Goal: Task Accomplishment & Management: Manage account settings

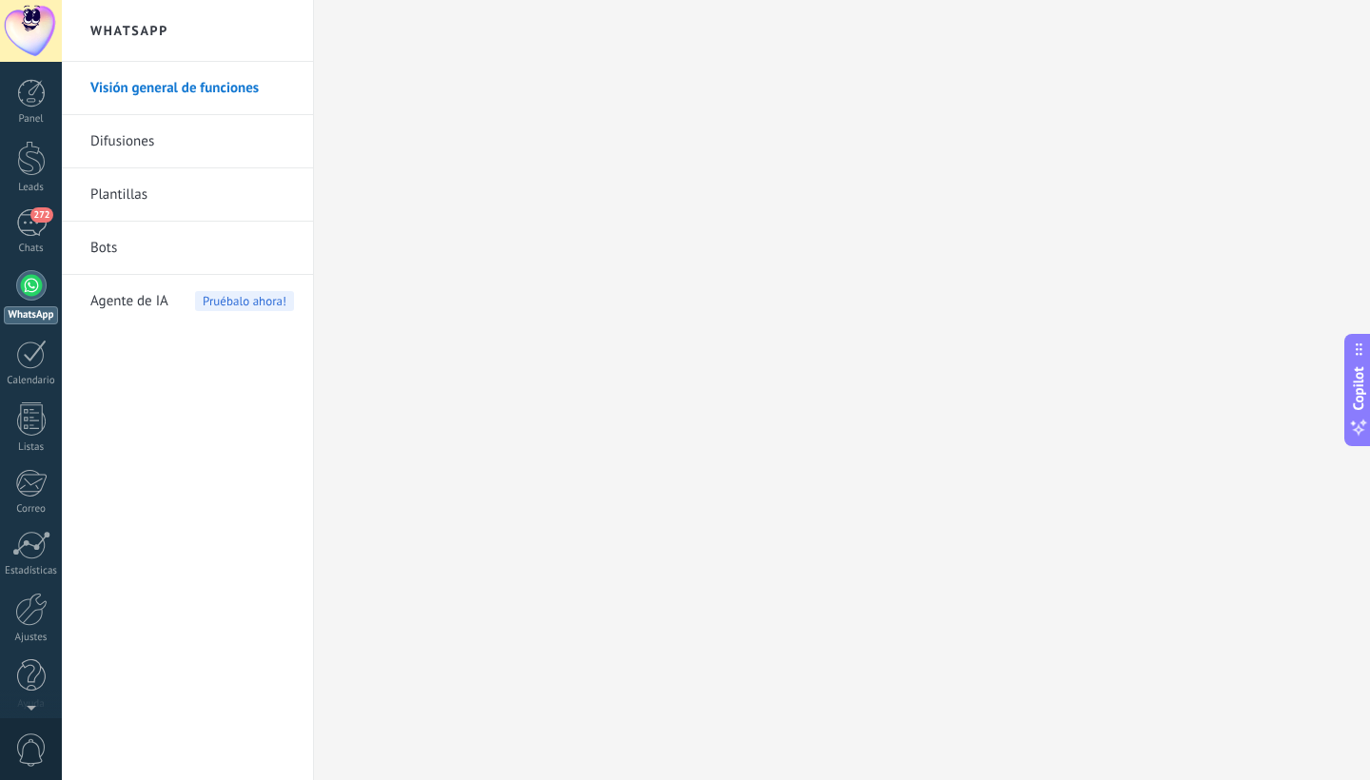
click at [27, 287] on div at bounding box center [31, 285] width 30 height 30
click at [34, 234] on div "272" at bounding box center [31, 223] width 30 height 28
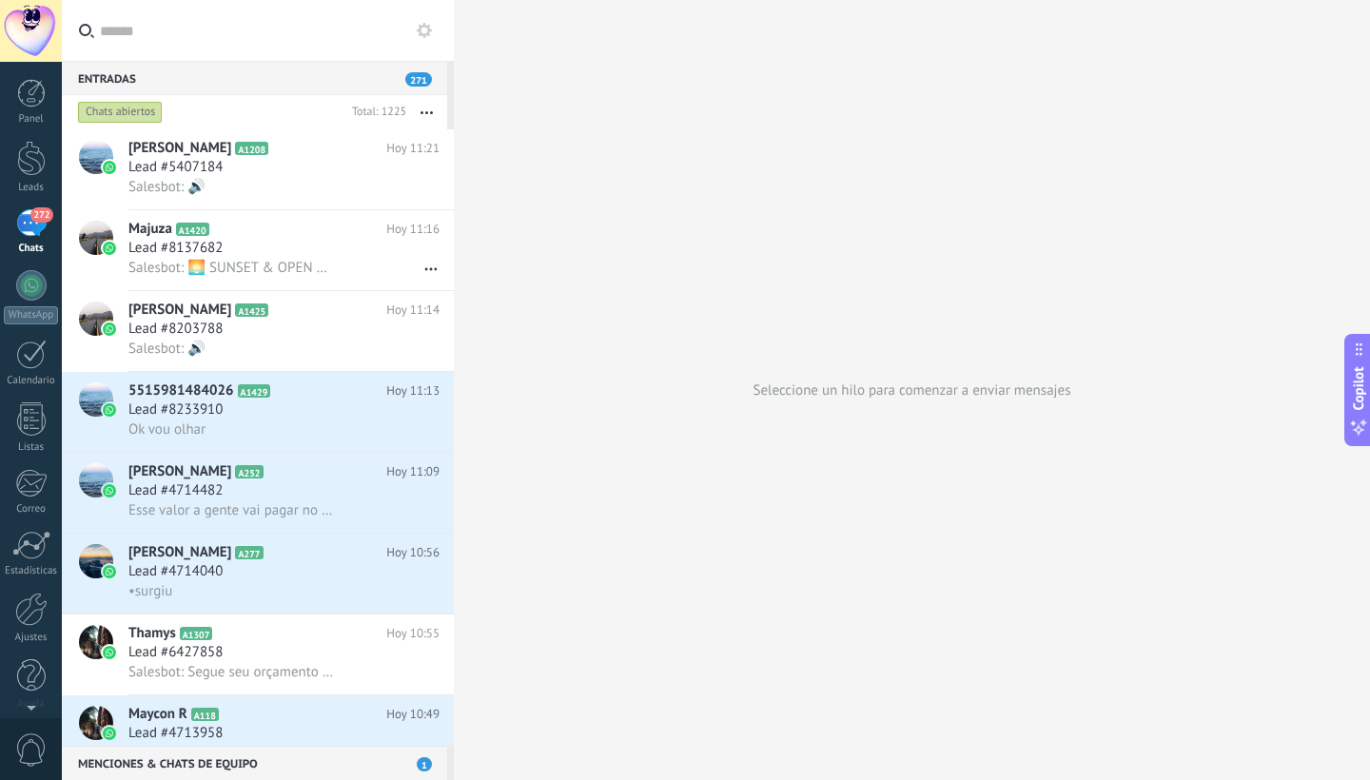
click at [419, 25] on icon at bounding box center [424, 30] width 15 height 15
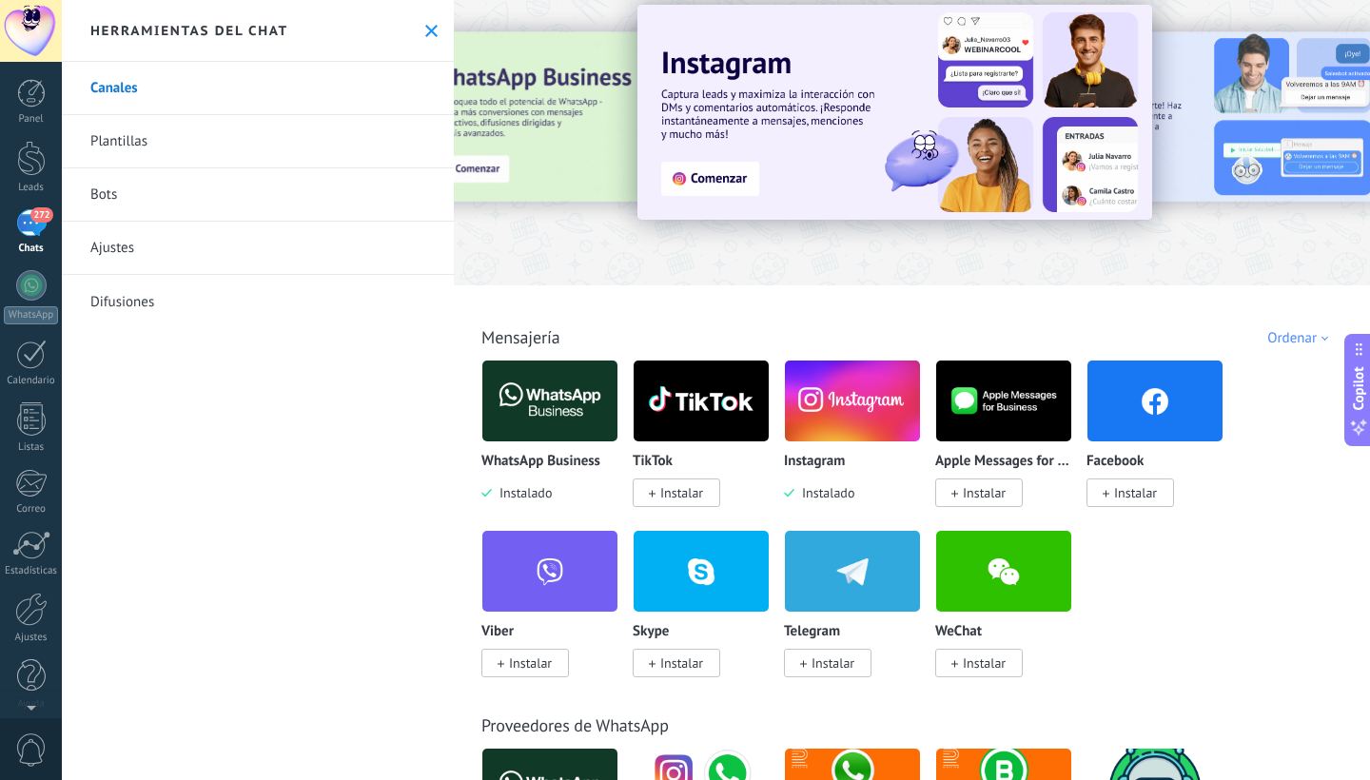
scroll to position [28, 0]
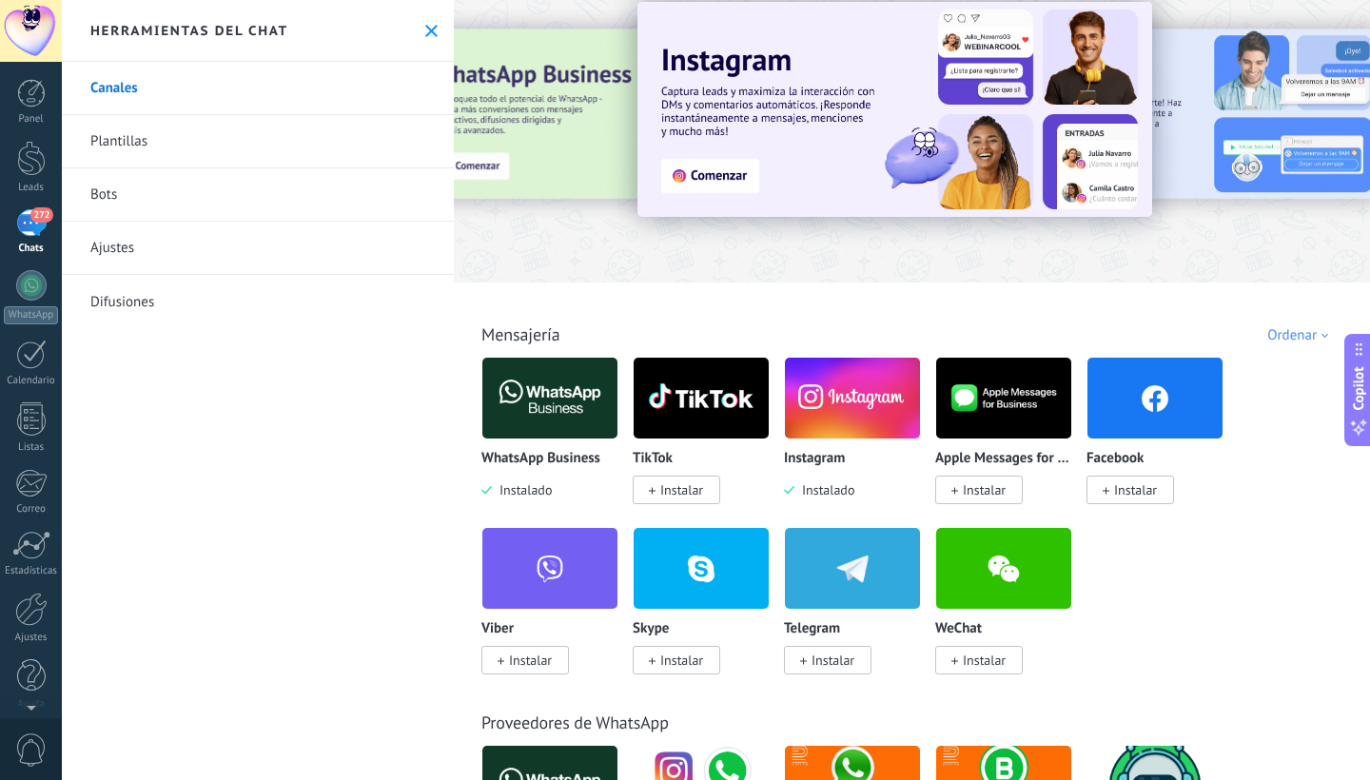
click at [510, 471] on div "WhatsApp Business Instalado" at bounding box center [549, 475] width 137 height 49
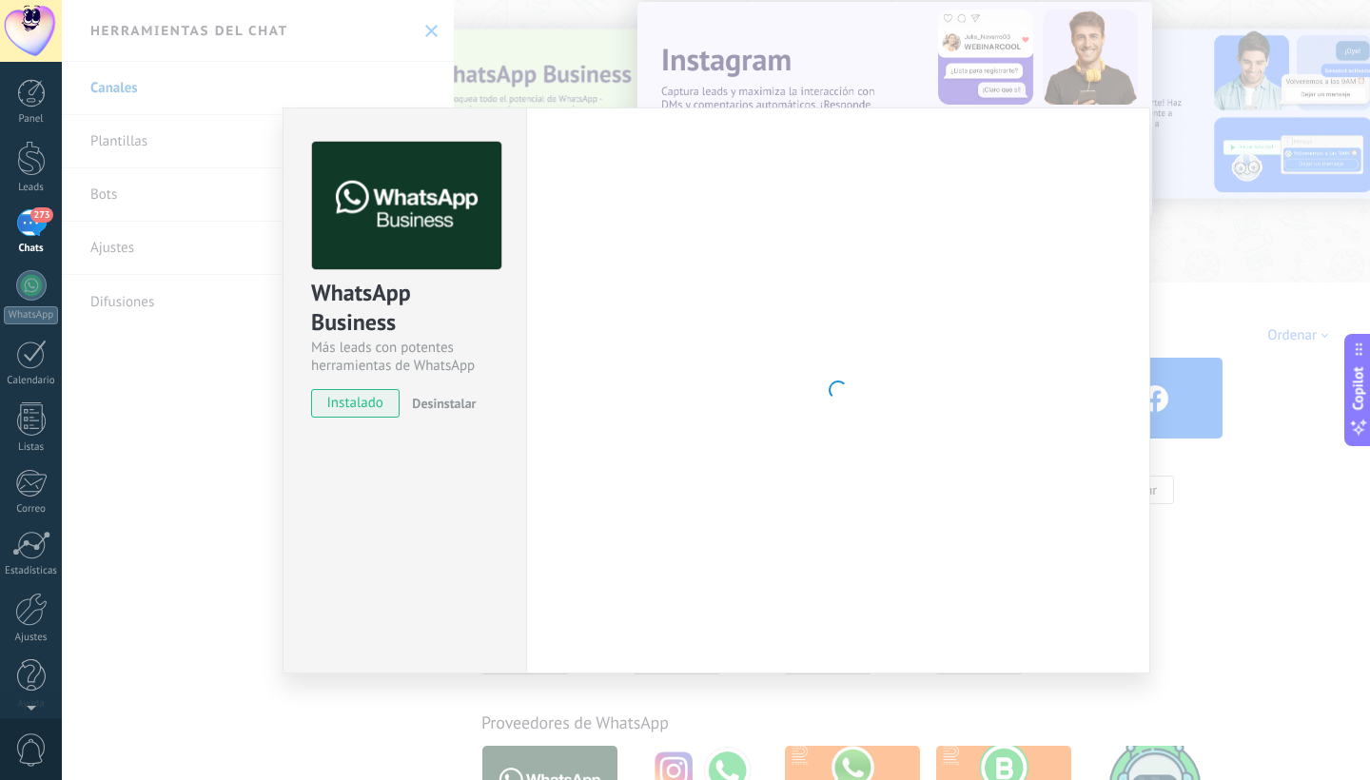
click at [447, 405] on span "Desinstalar" at bounding box center [444, 403] width 64 height 17
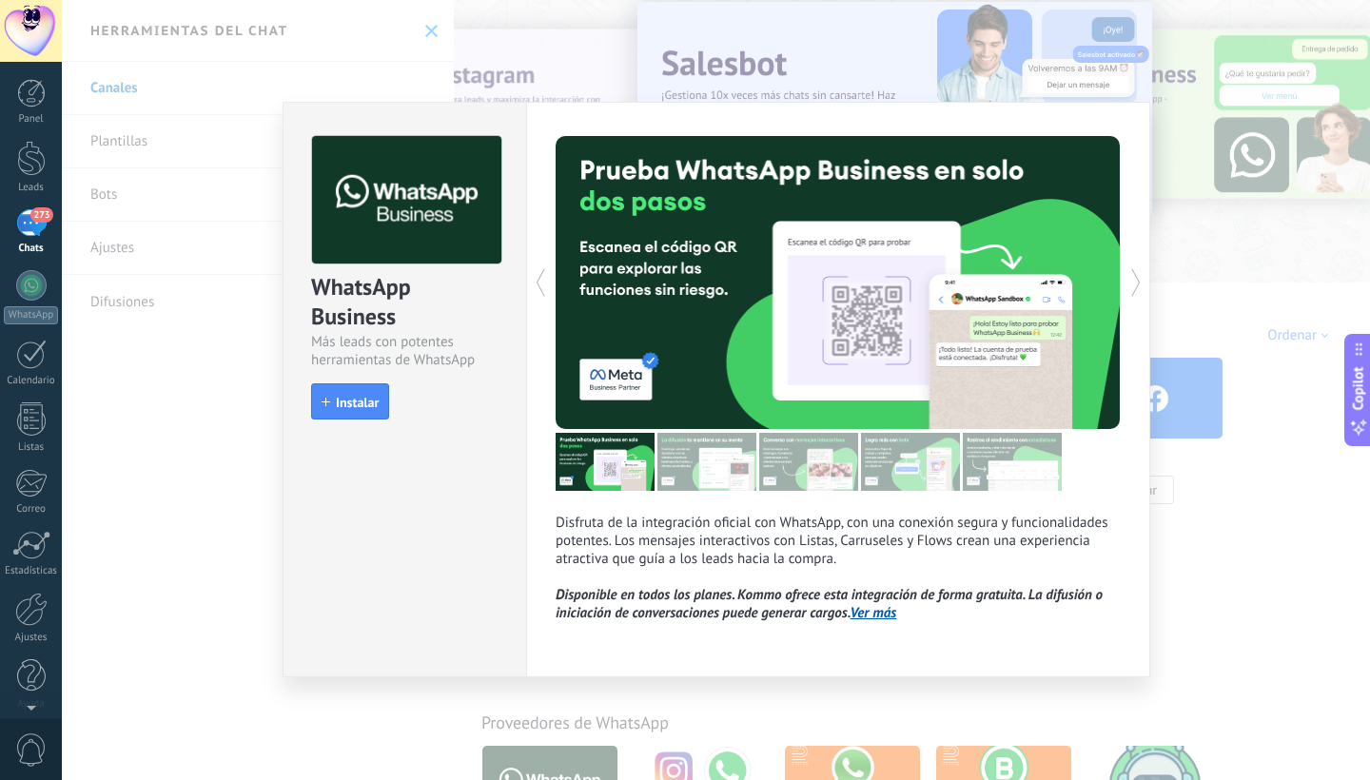
click at [270, 564] on div "WhatsApp Business Más leads con potentes herramientas de WhatsApp install Insta…" at bounding box center [716, 390] width 1308 height 780
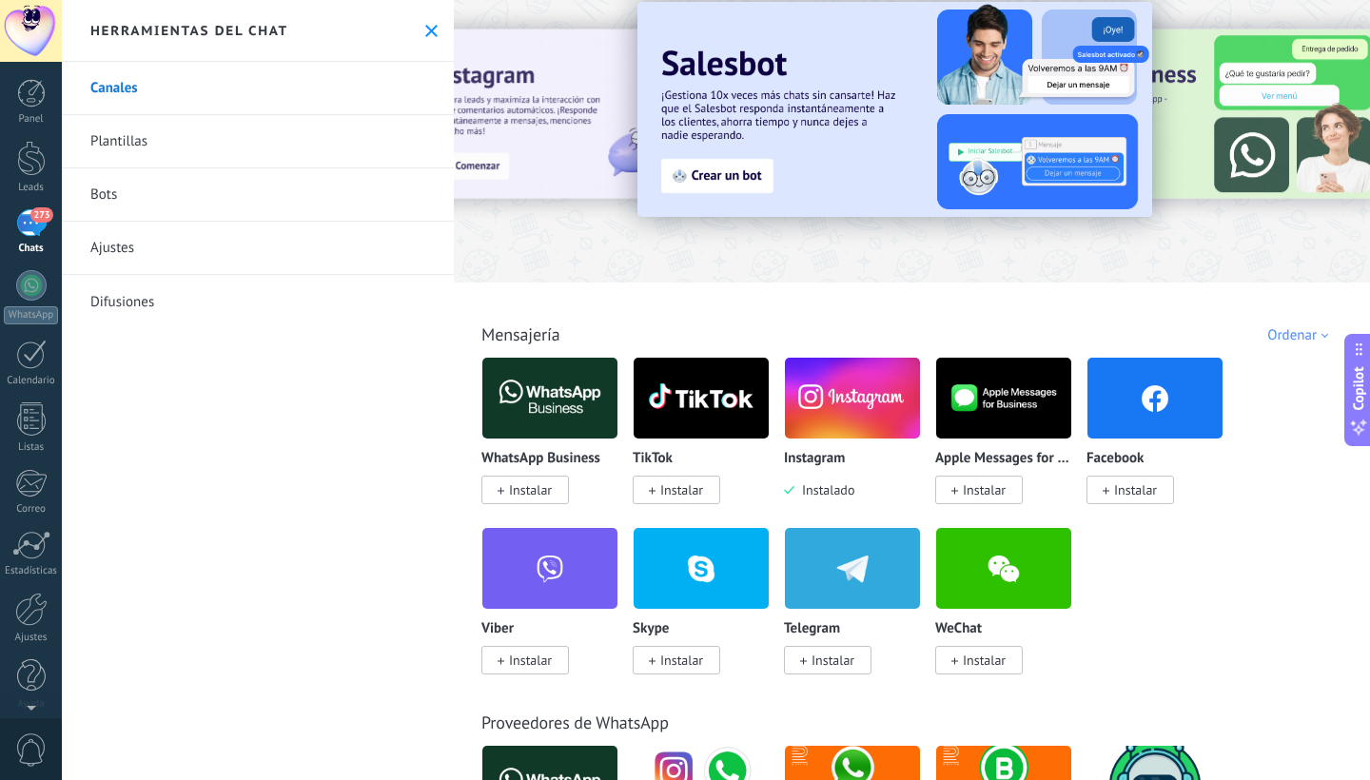
click at [30, 226] on div "273" at bounding box center [31, 223] width 30 height 28
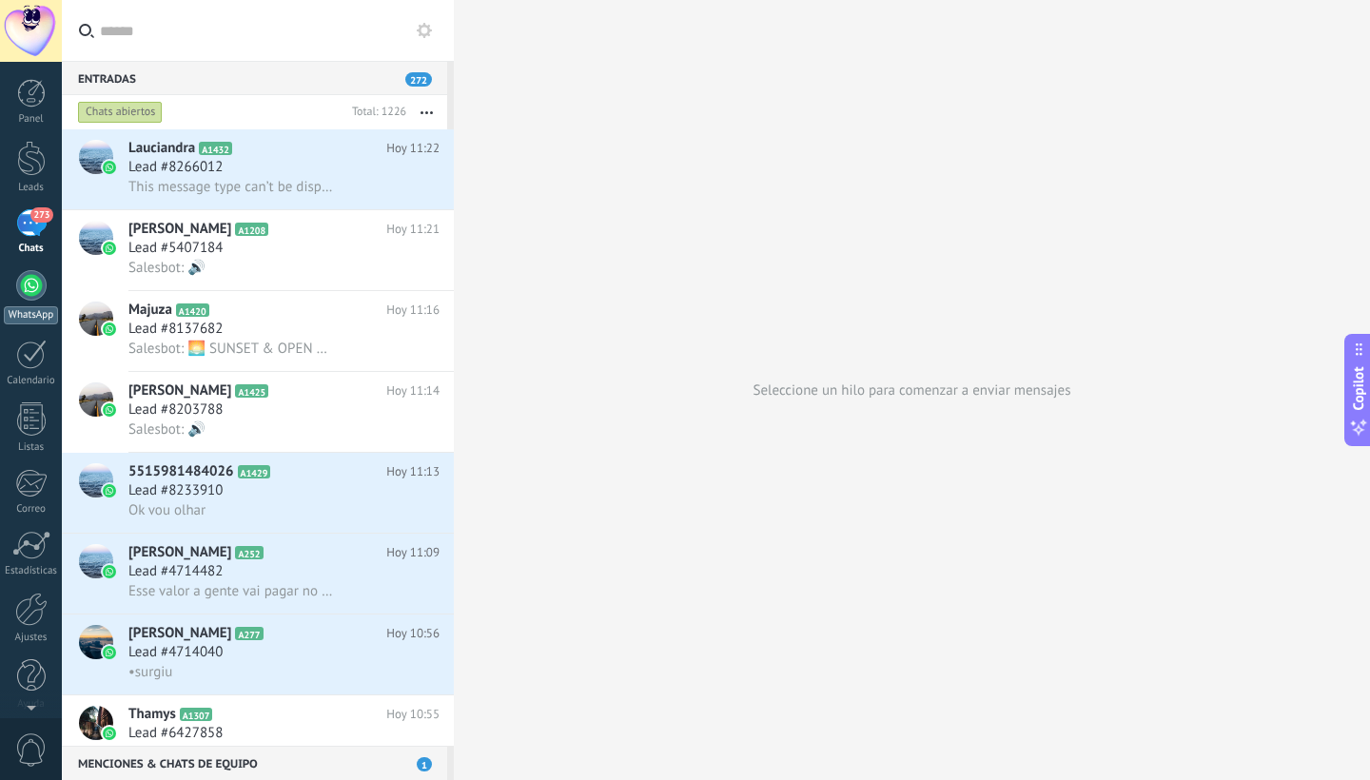
click at [29, 291] on div at bounding box center [31, 285] width 30 height 30
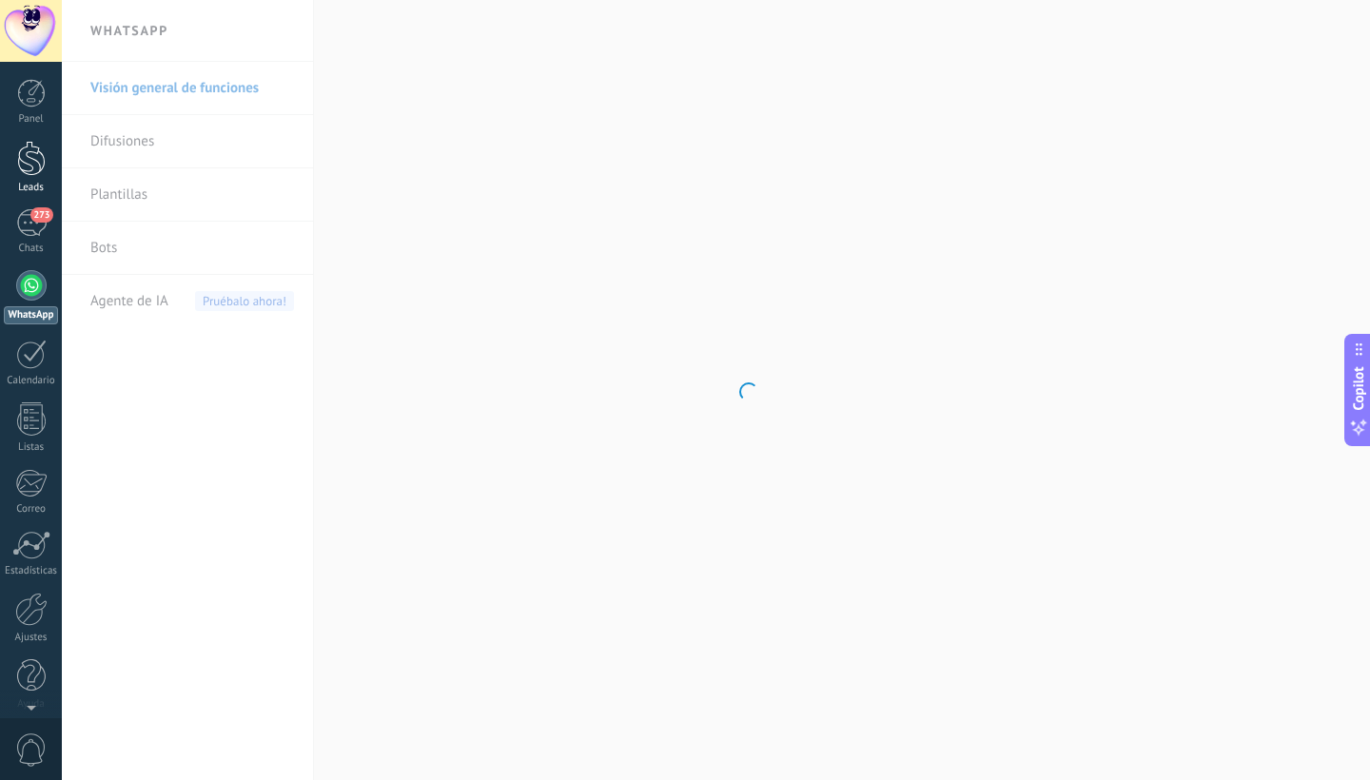
click at [30, 193] on div "Leads" at bounding box center [31, 188] width 55 height 12
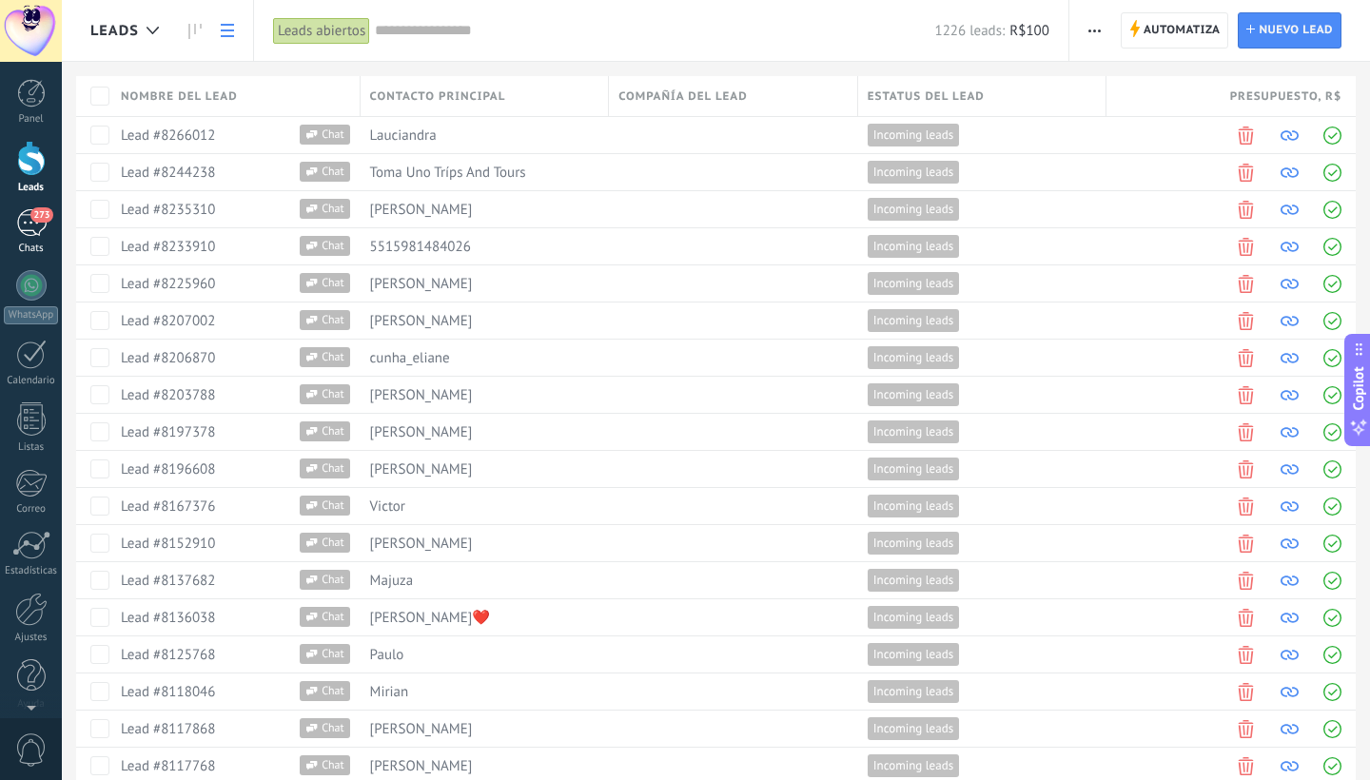
click at [29, 223] on div "273" at bounding box center [31, 223] width 30 height 28
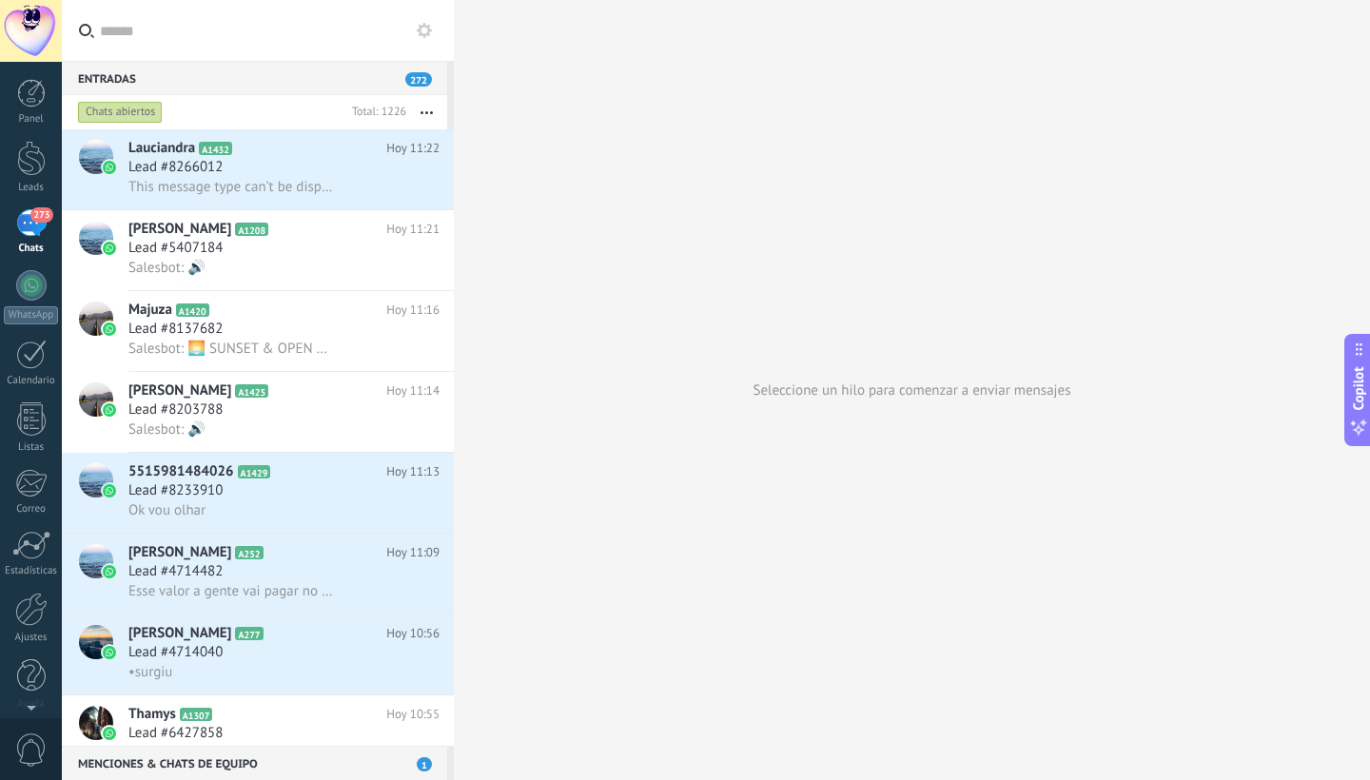
click at [425, 33] on icon at bounding box center [424, 30] width 15 height 15
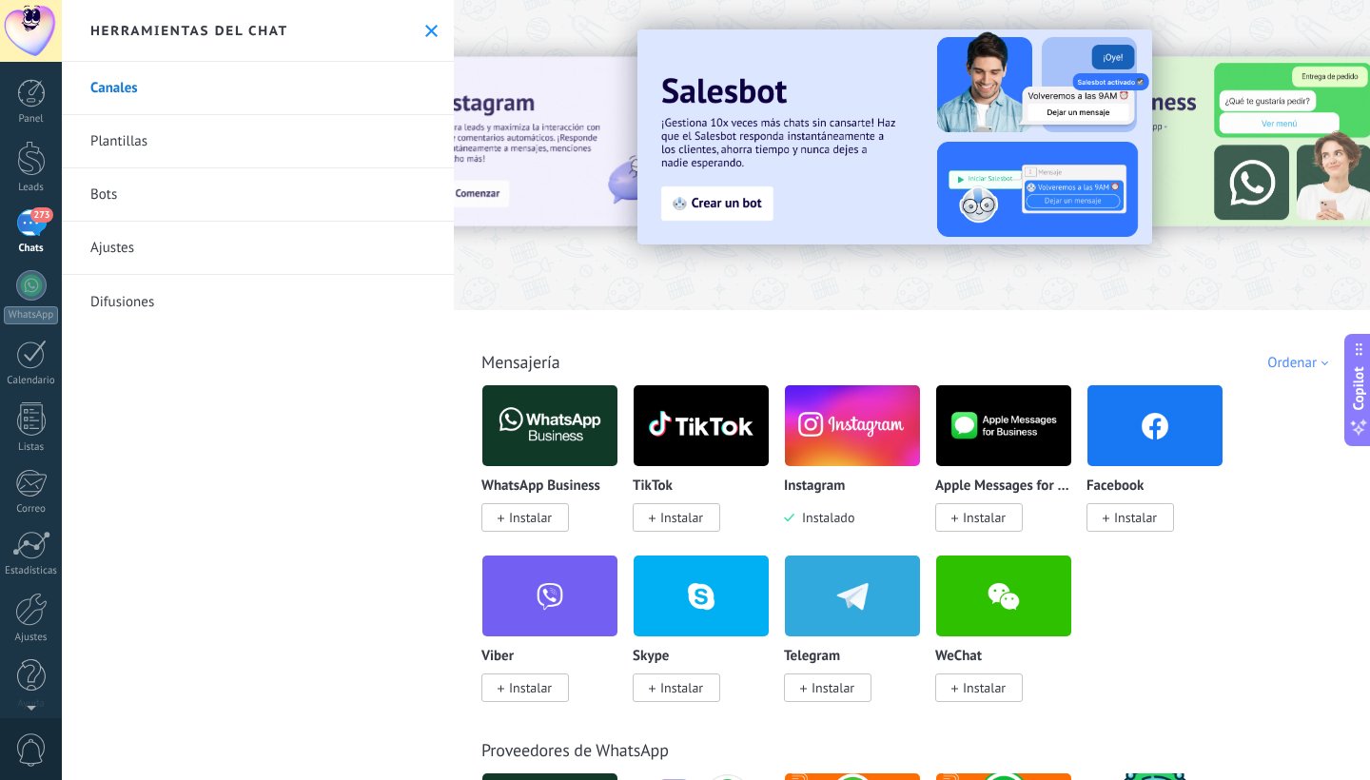
click at [44, 215] on span "273" at bounding box center [41, 214] width 22 height 15
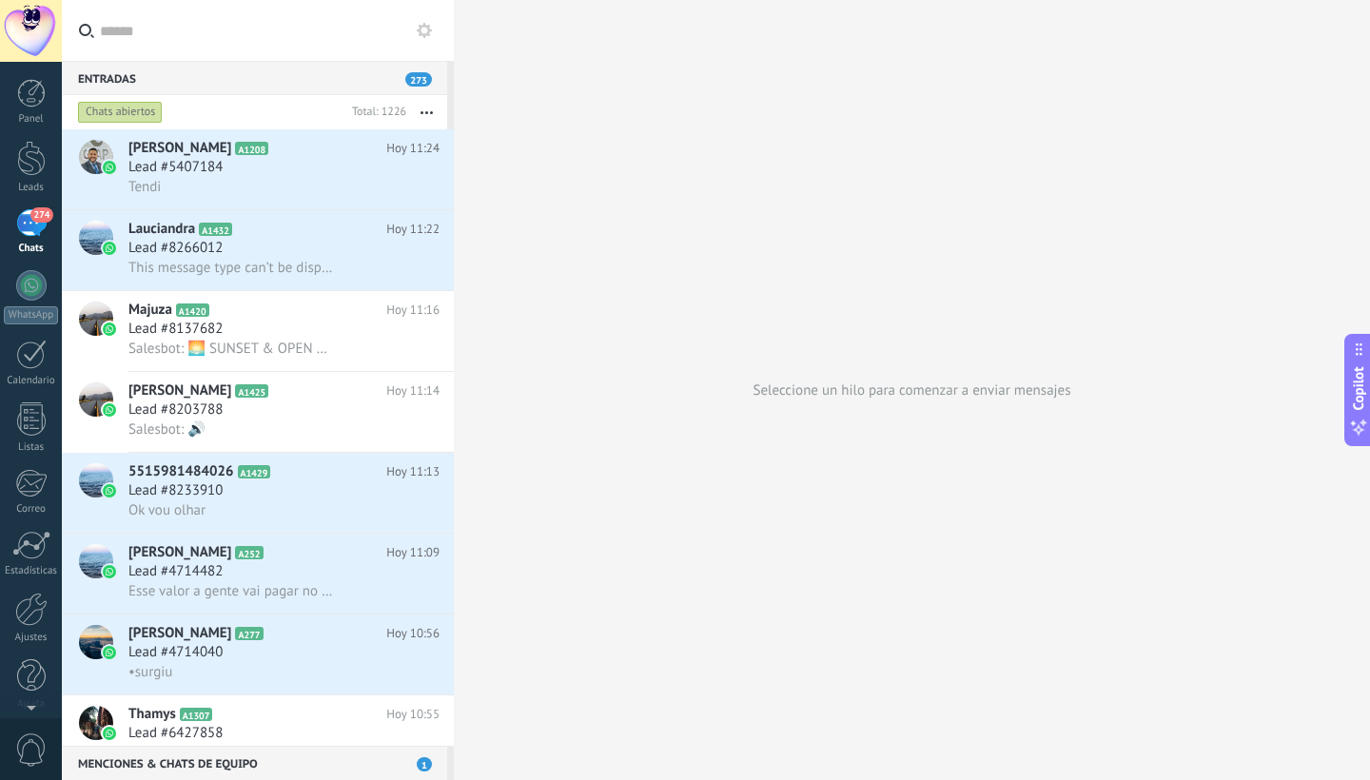
click at [425, 110] on button "button" at bounding box center [426, 112] width 41 height 34
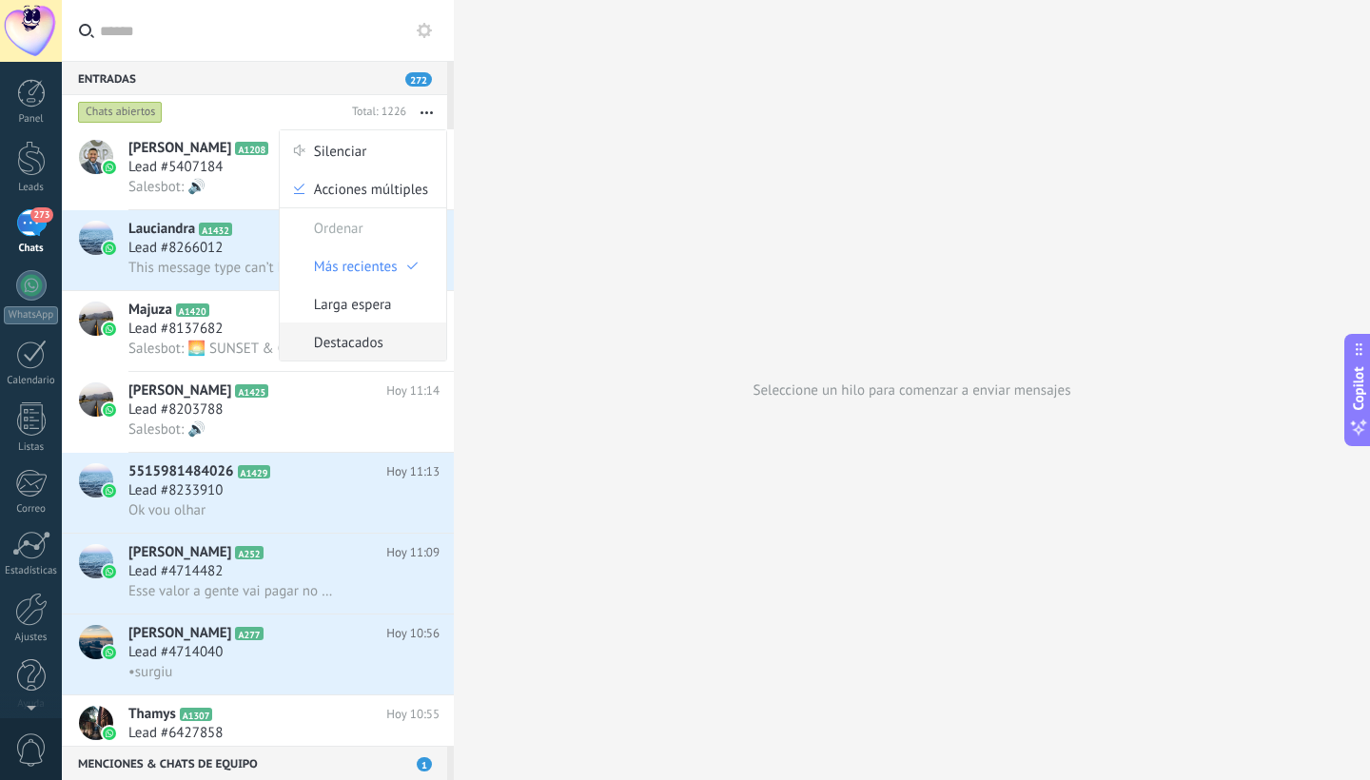
click at [356, 343] on span "Destacados" at bounding box center [348, 342] width 69 height 38
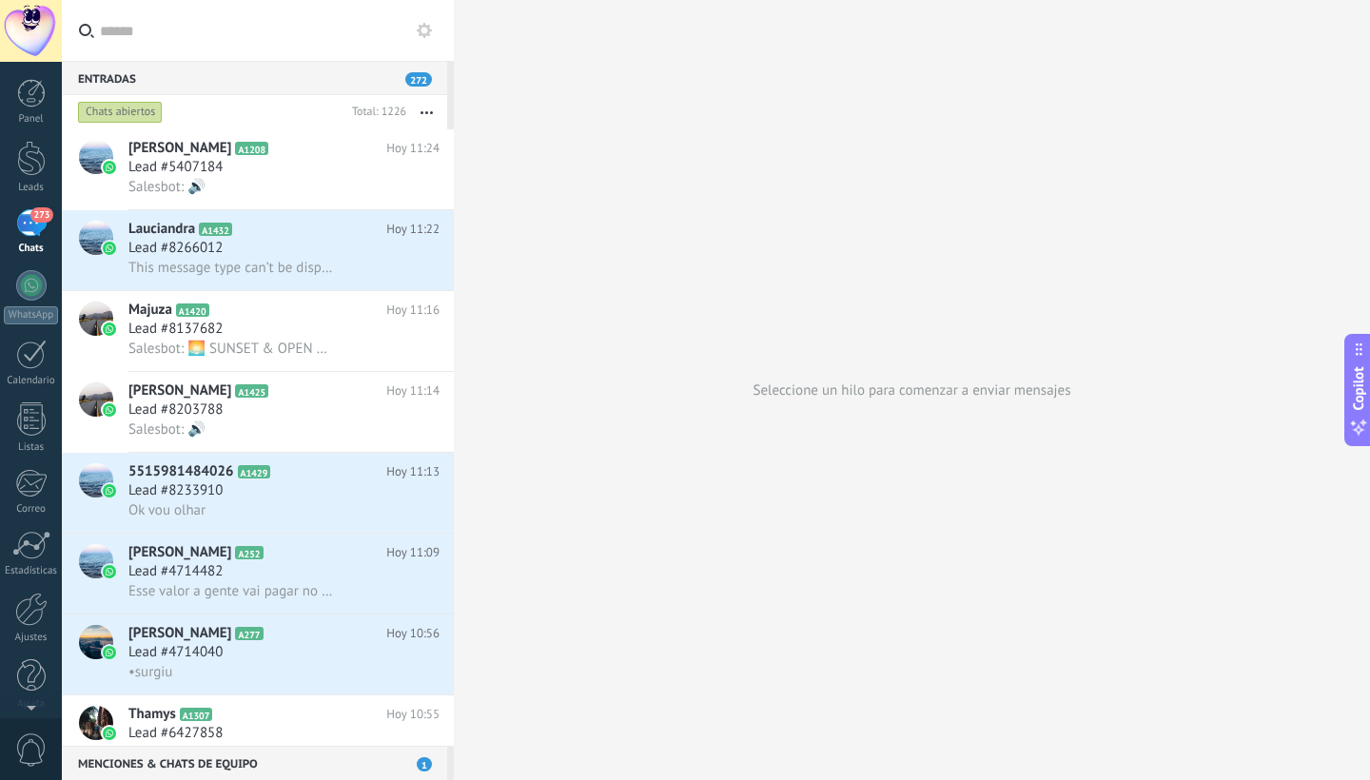
click at [423, 27] on use at bounding box center [424, 30] width 15 height 15
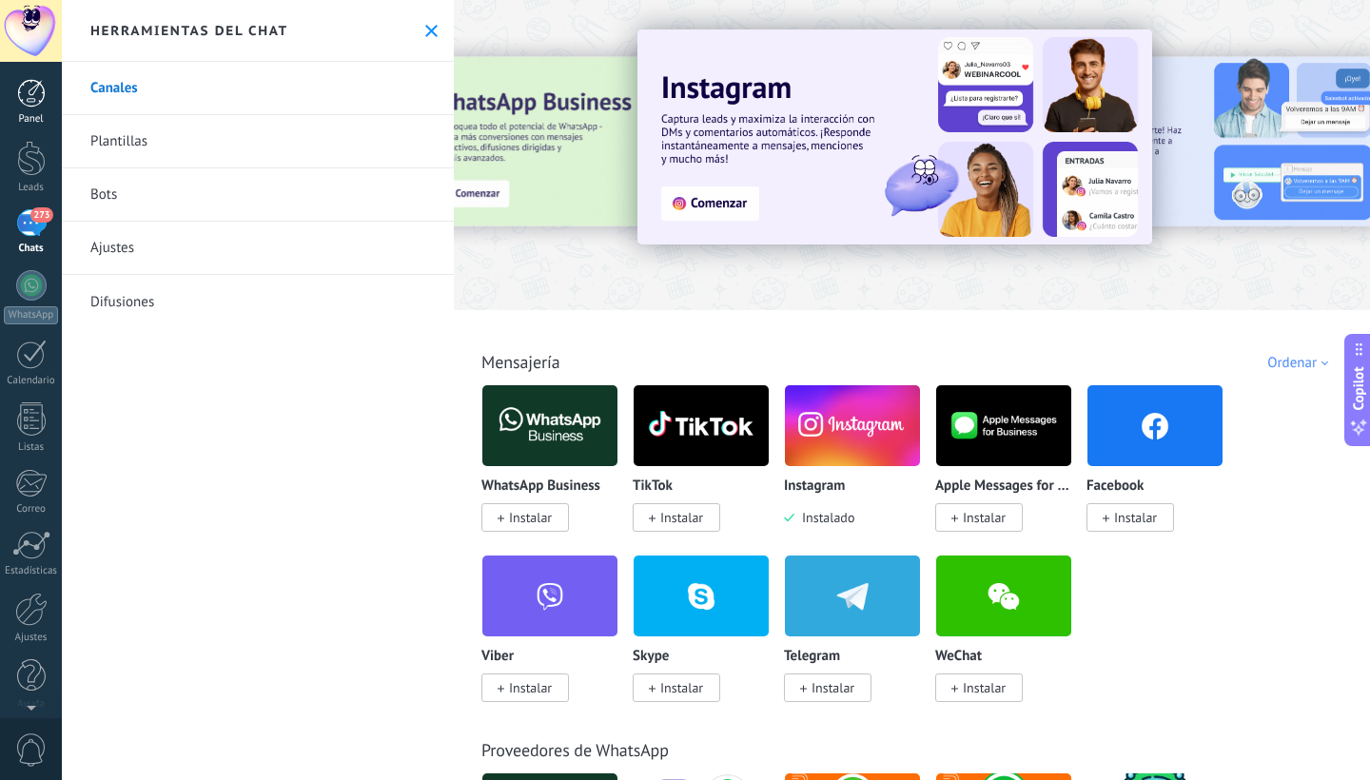
click at [41, 98] on div at bounding box center [31, 93] width 29 height 29
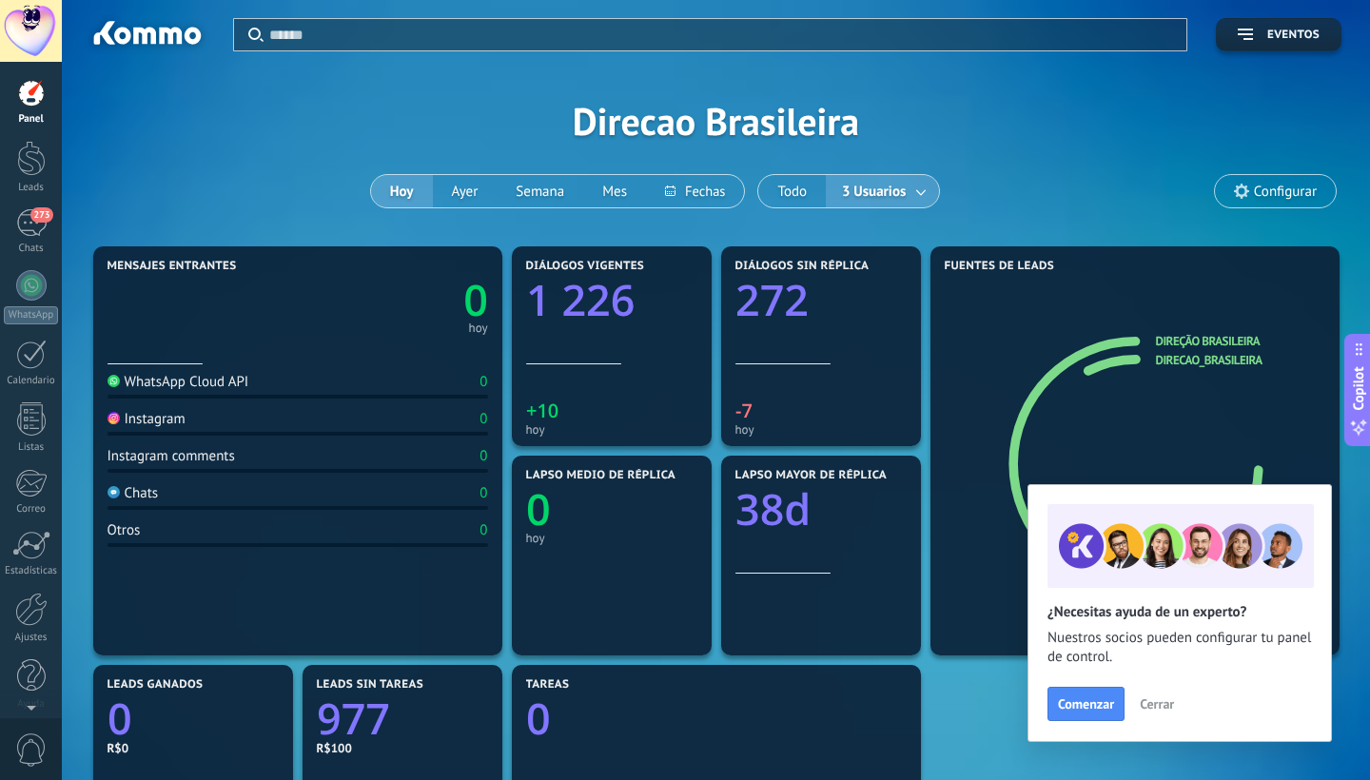
click at [1241, 187] on use at bounding box center [1241, 191] width 15 height 15
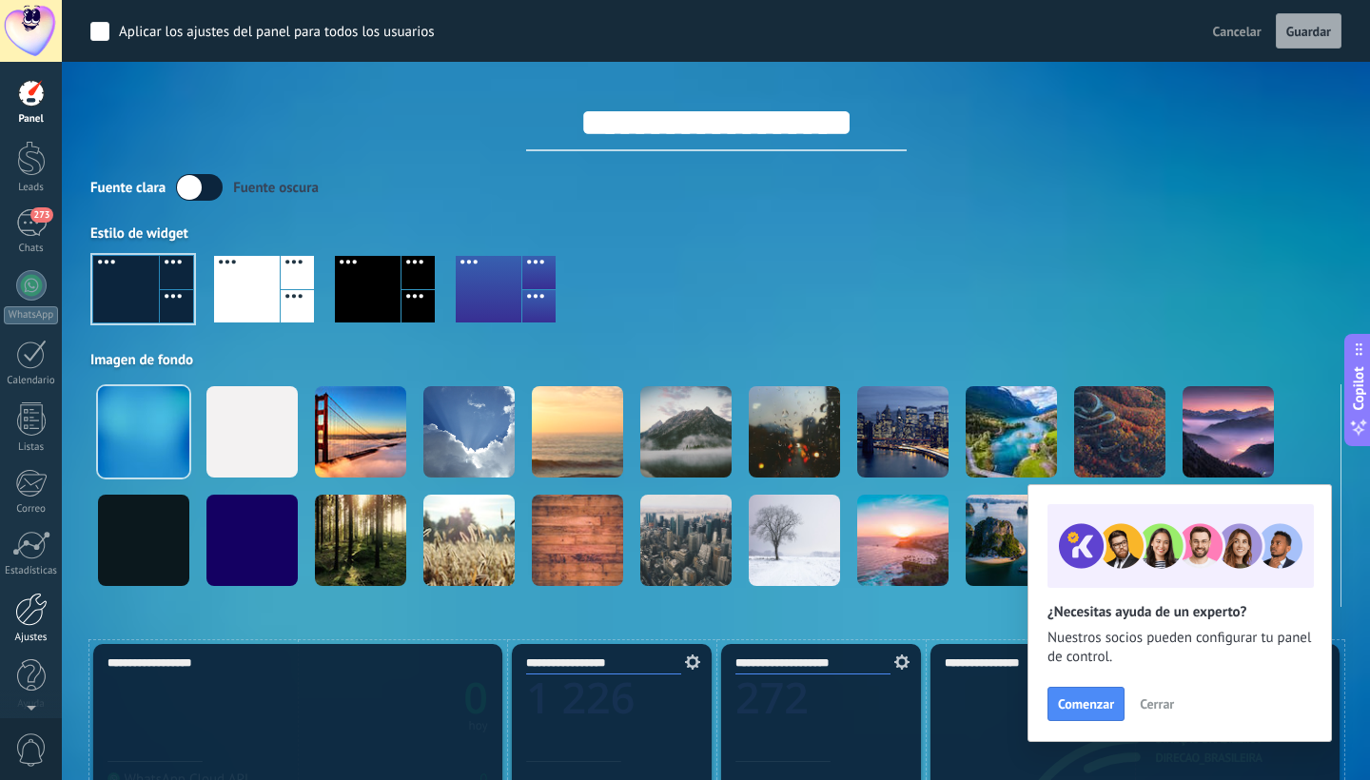
click at [30, 614] on div at bounding box center [31, 609] width 32 height 33
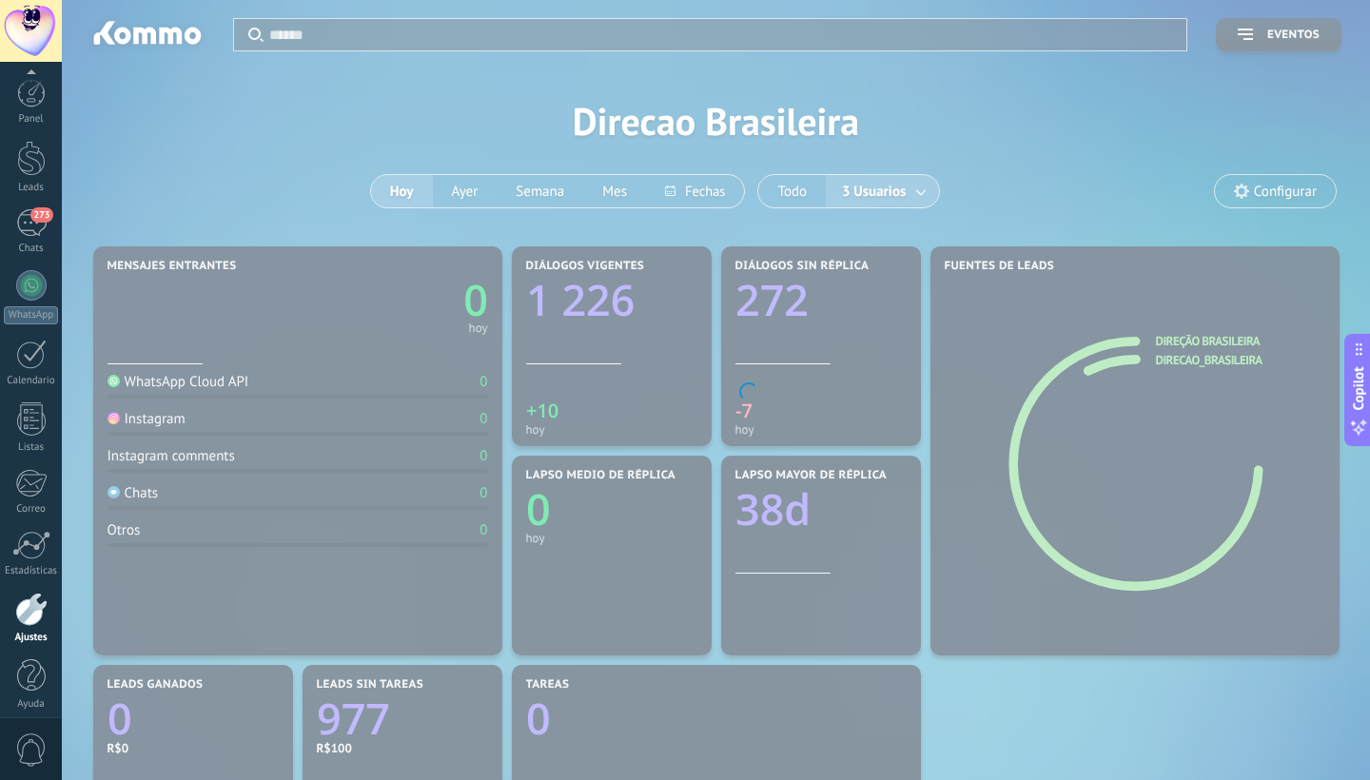
scroll to position [11, 0]
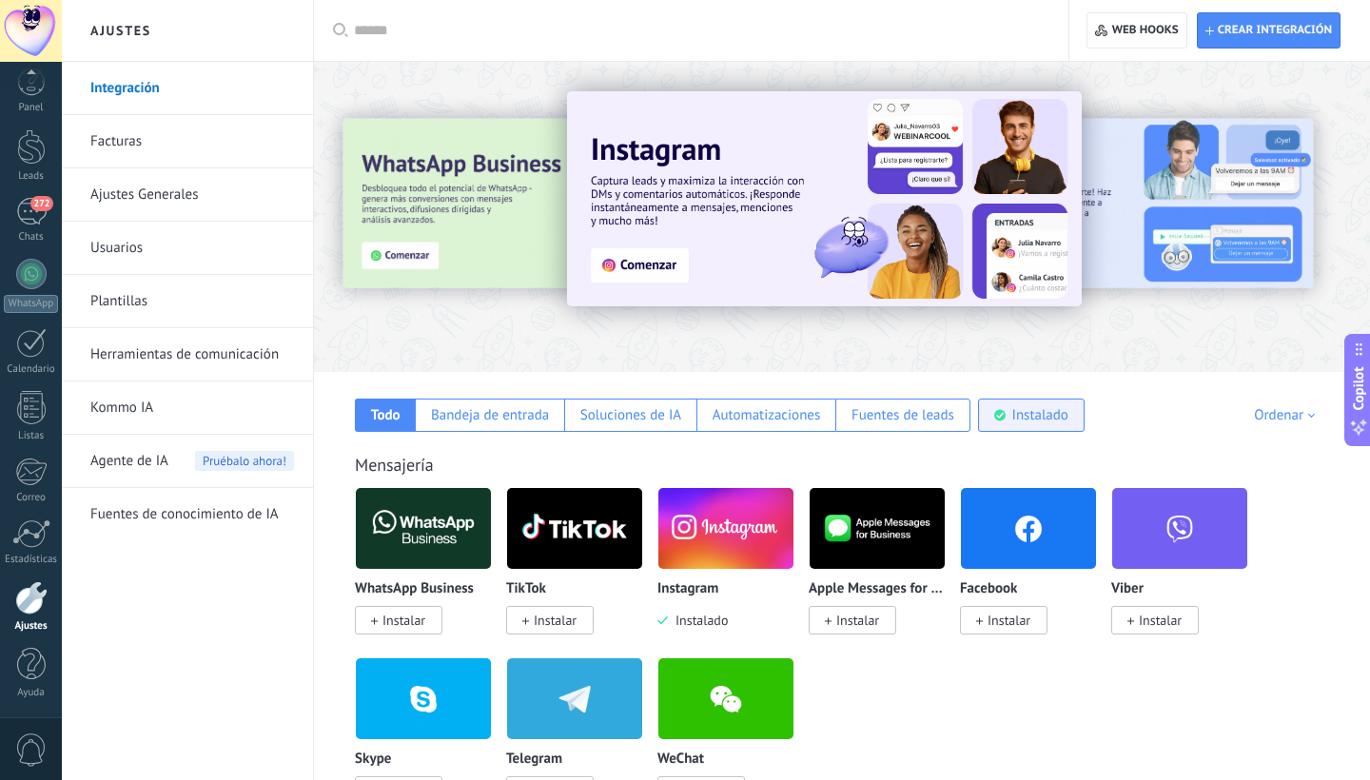
click at [1044, 415] on div "Instalado" at bounding box center [1040, 415] width 56 height 18
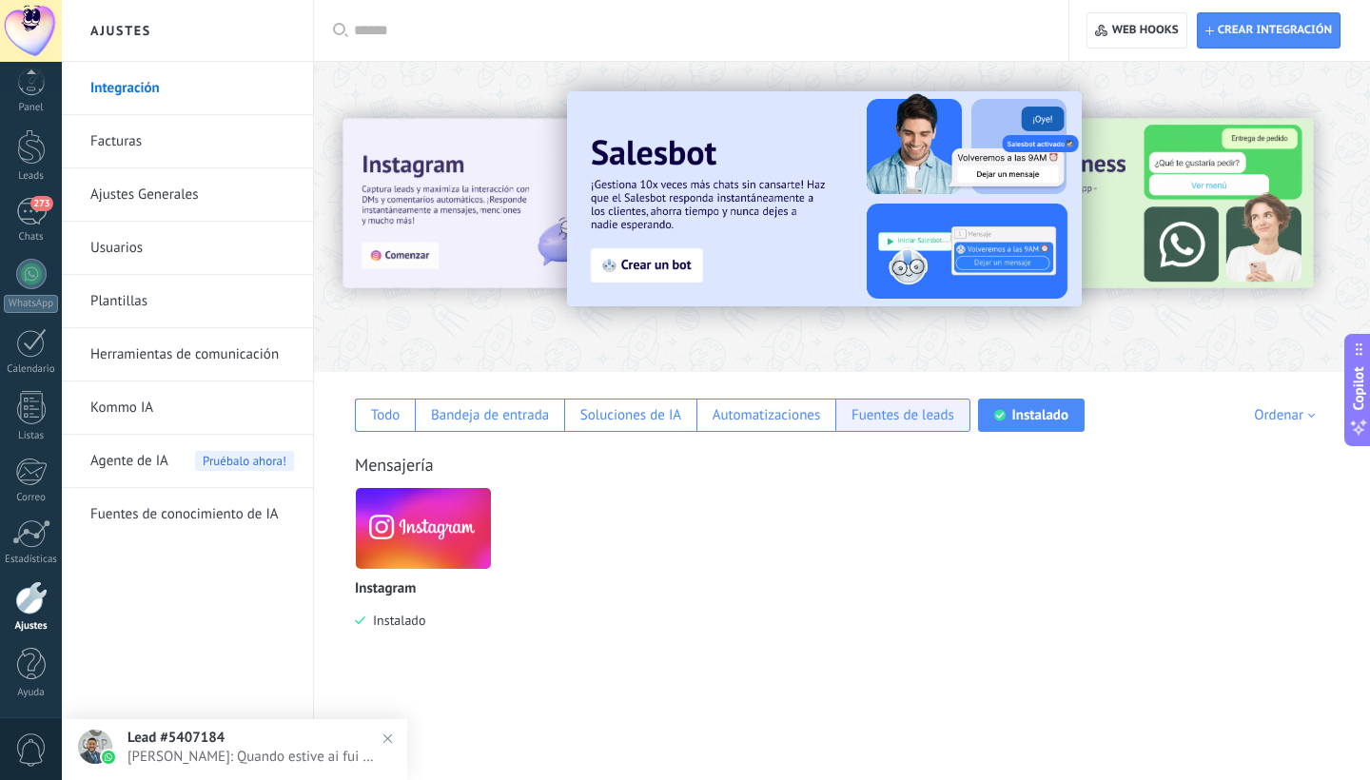
click at [922, 420] on div "Fuentes de leads" at bounding box center [903, 415] width 103 height 18
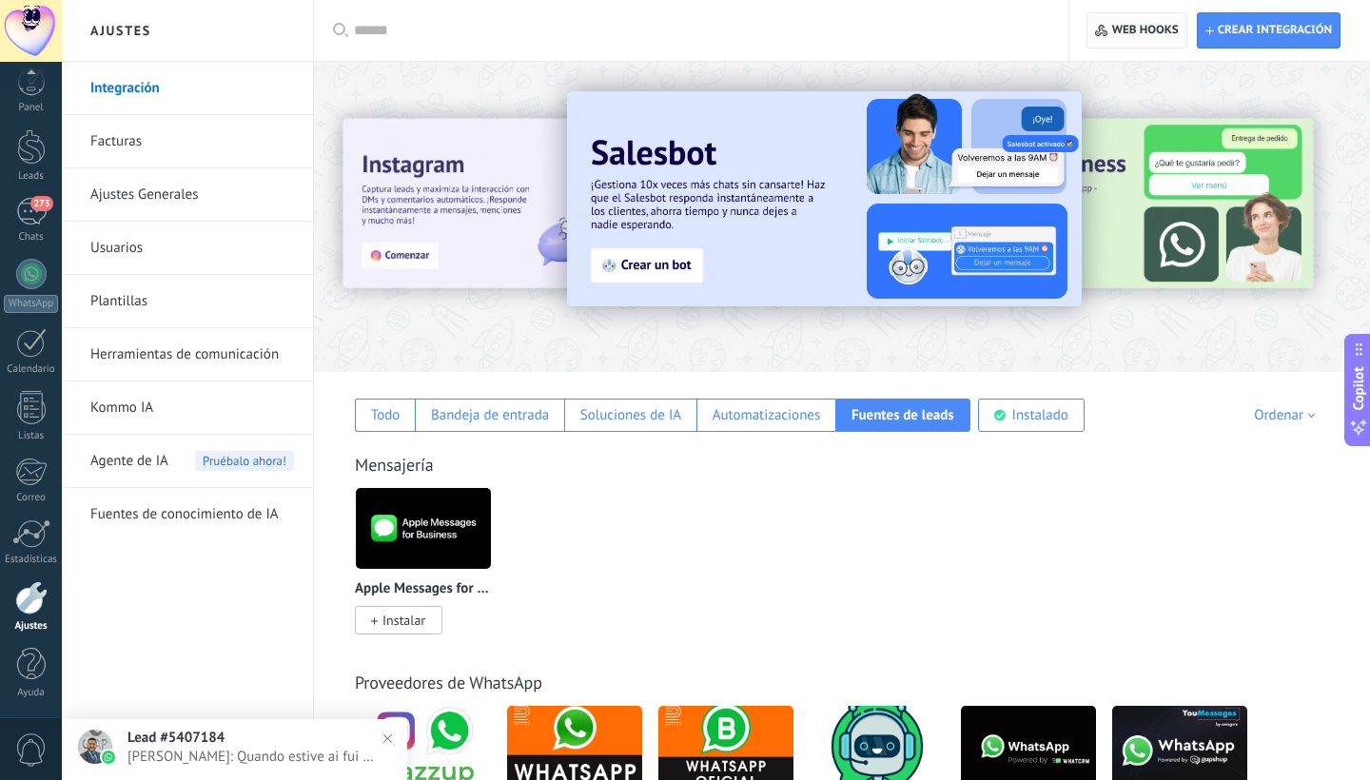
click at [1153, 29] on span "Web hooks 0" at bounding box center [1145, 30] width 67 height 15
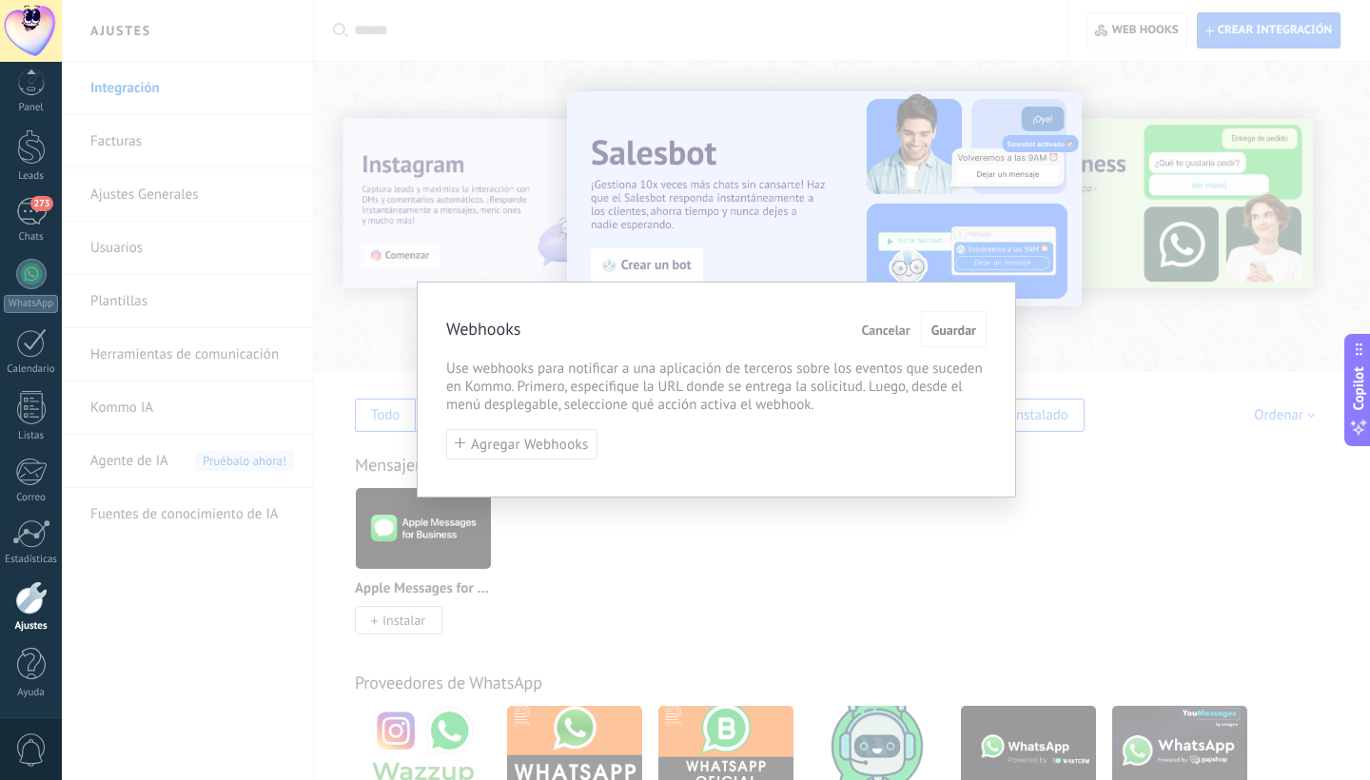
click at [889, 326] on span "Cancelar" at bounding box center [886, 329] width 49 height 13
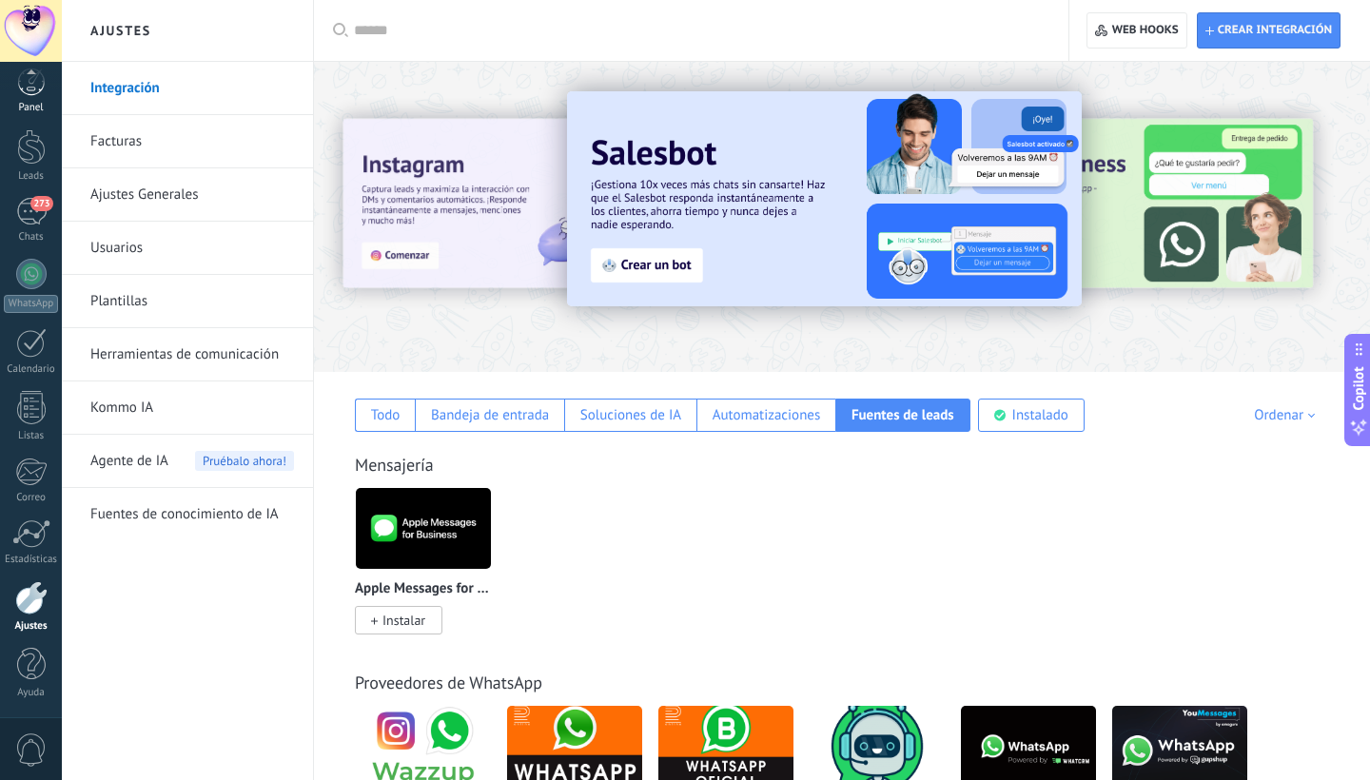
click at [17, 95] on div at bounding box center [31, 82] width 29 height 29
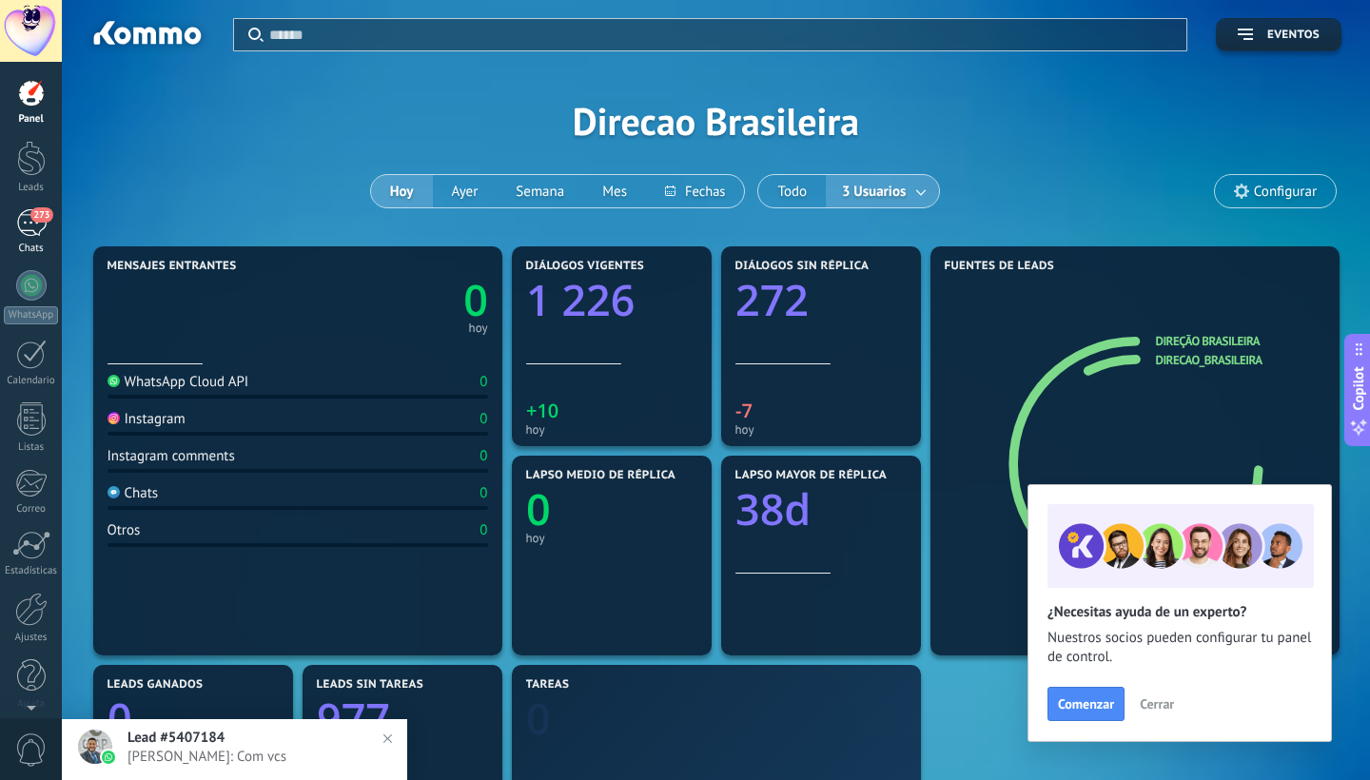
click at [24, 221] on div "273" at bounding box center [31, 223] width 30 height 28
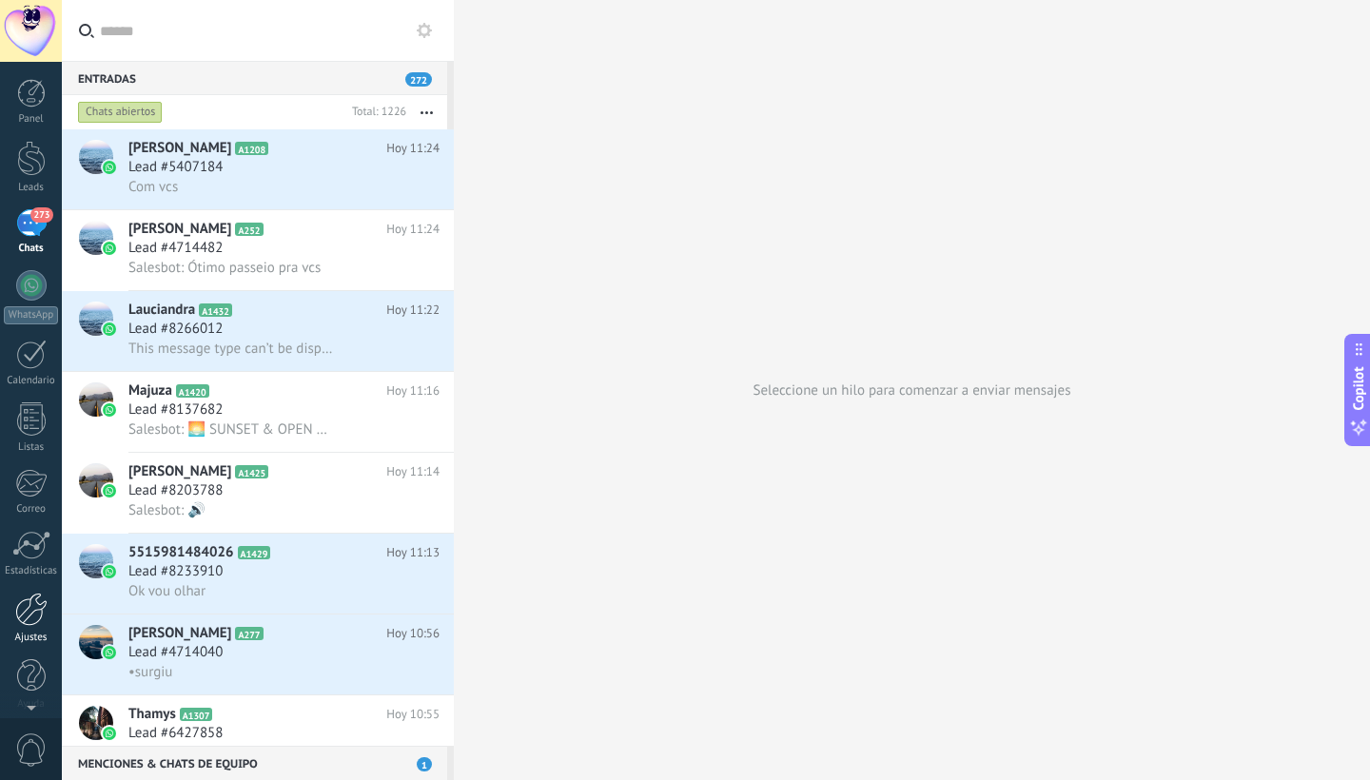
scroll to position [2, 0]
click at [18, 745] on span "0" at bounding box center [31, 750] width 32 height 33
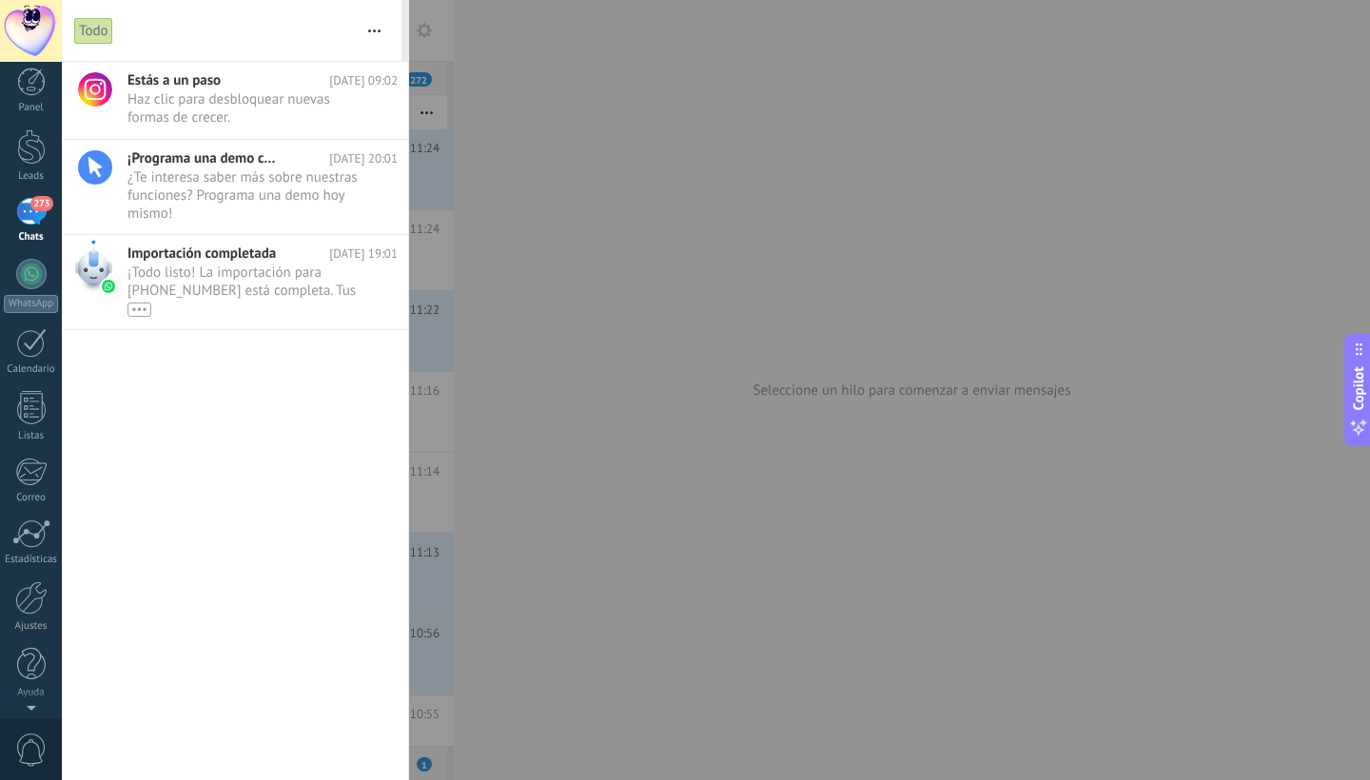
scroll to position [0, 0]
click at [366, 306] on icon at bounding box center [369, 308] width 23 height 23
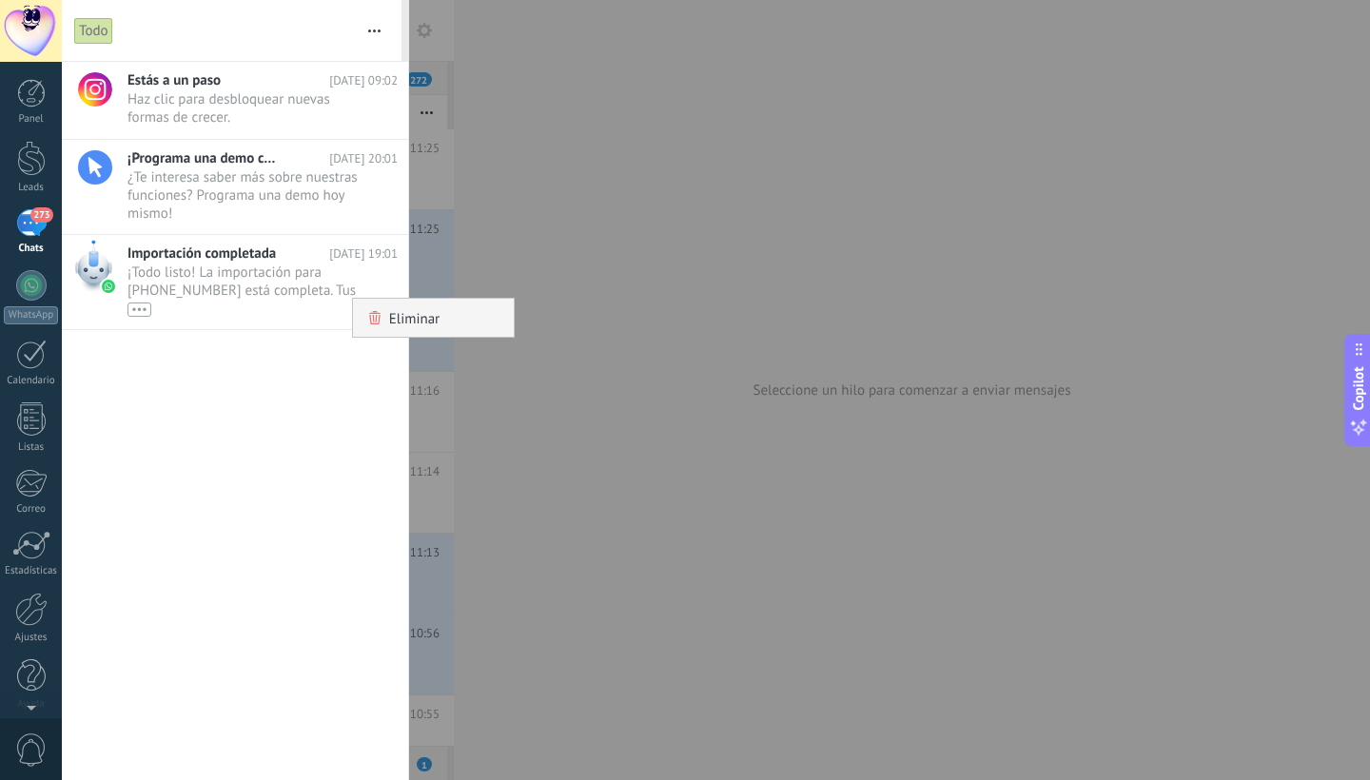
click at [419, 317] on span "Eliminar" at bounding box center [414, 318] width 50 height 38
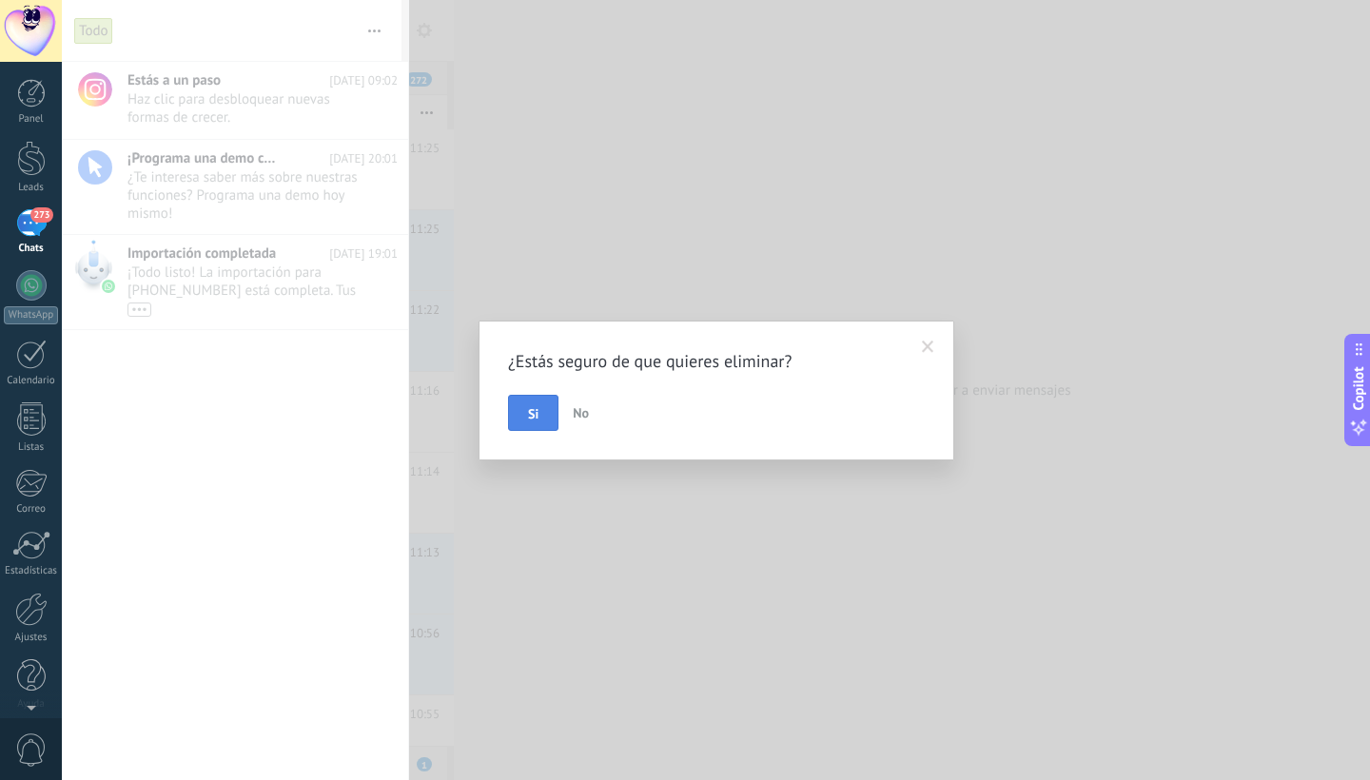
click at [533, 418] on span "Si" at bounding box center [533, 413] width 10 height 13
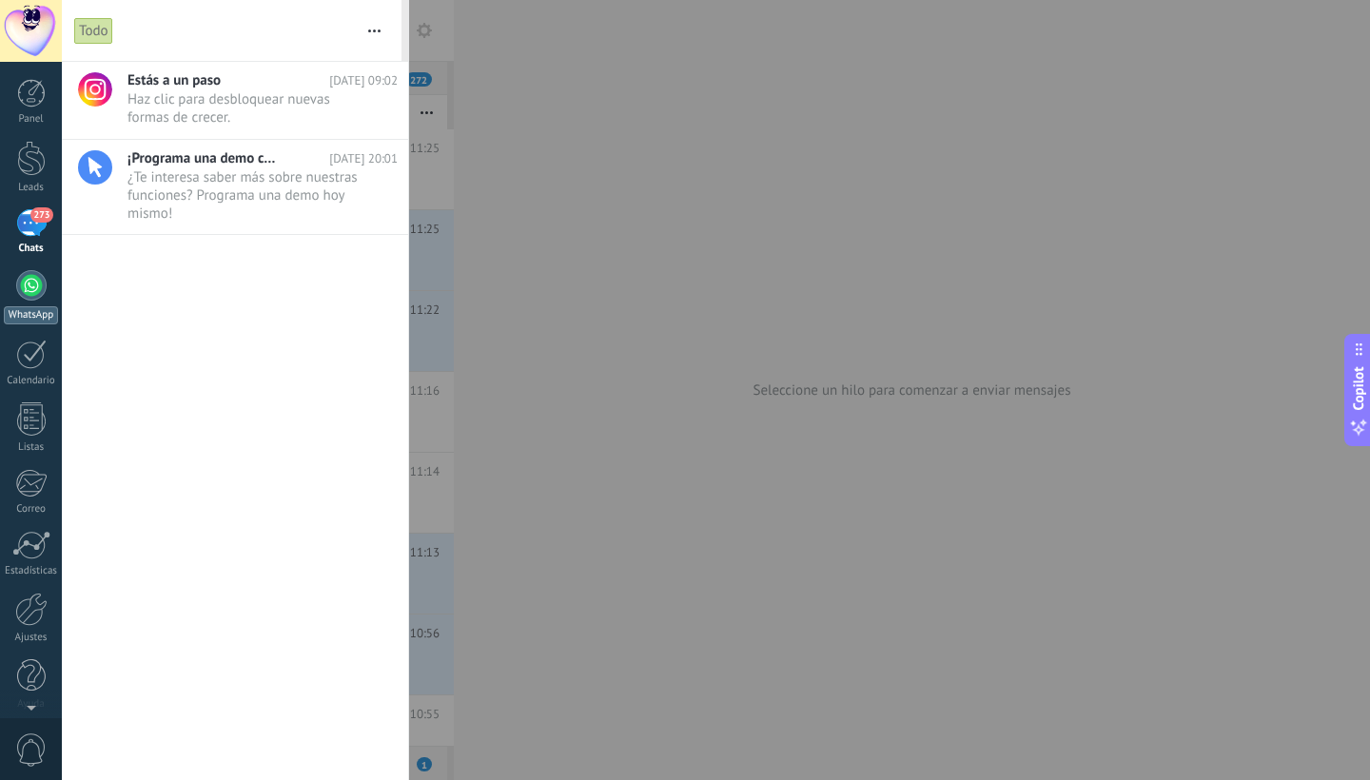
click at [24, 284] on div at bounding box center [31, 285] width 30 height 30
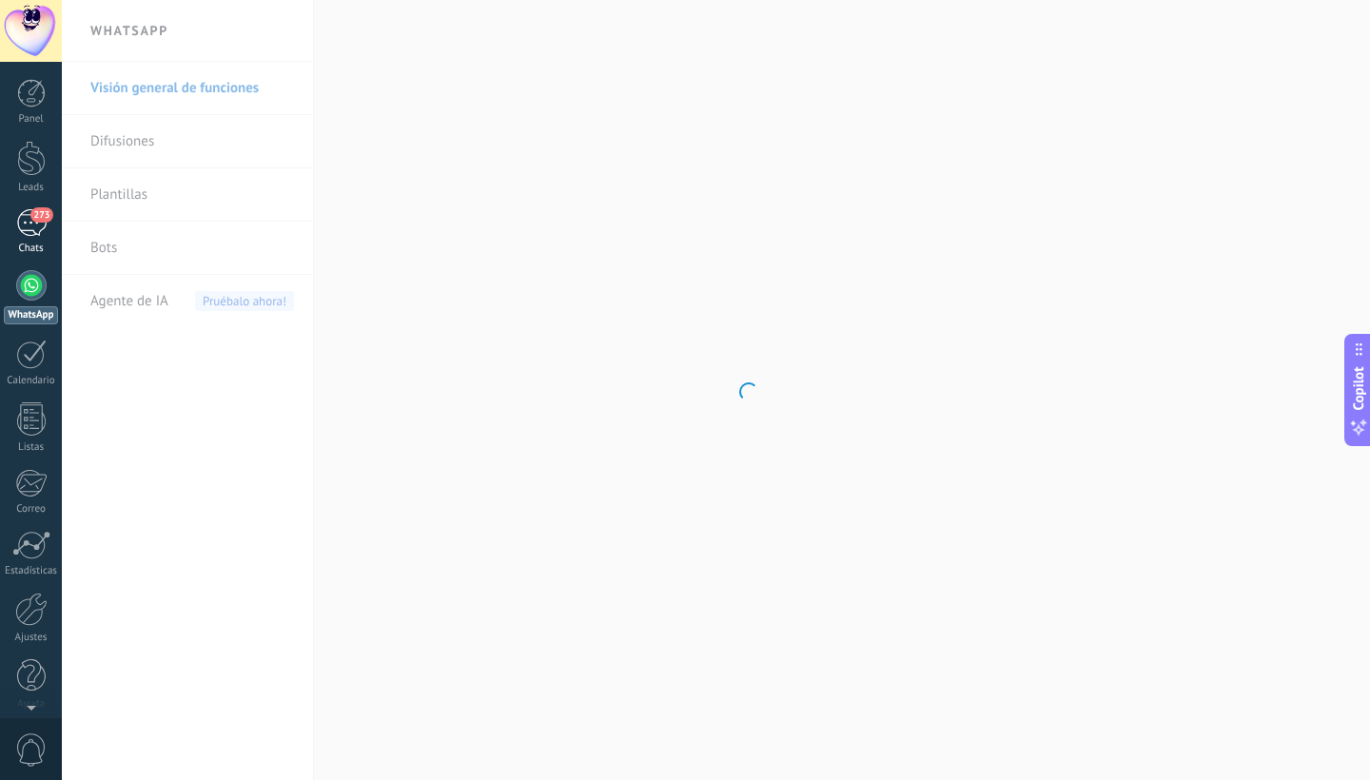
click at [32, 220] on span "273" at bounding box center [41, 214] width 22 height 15
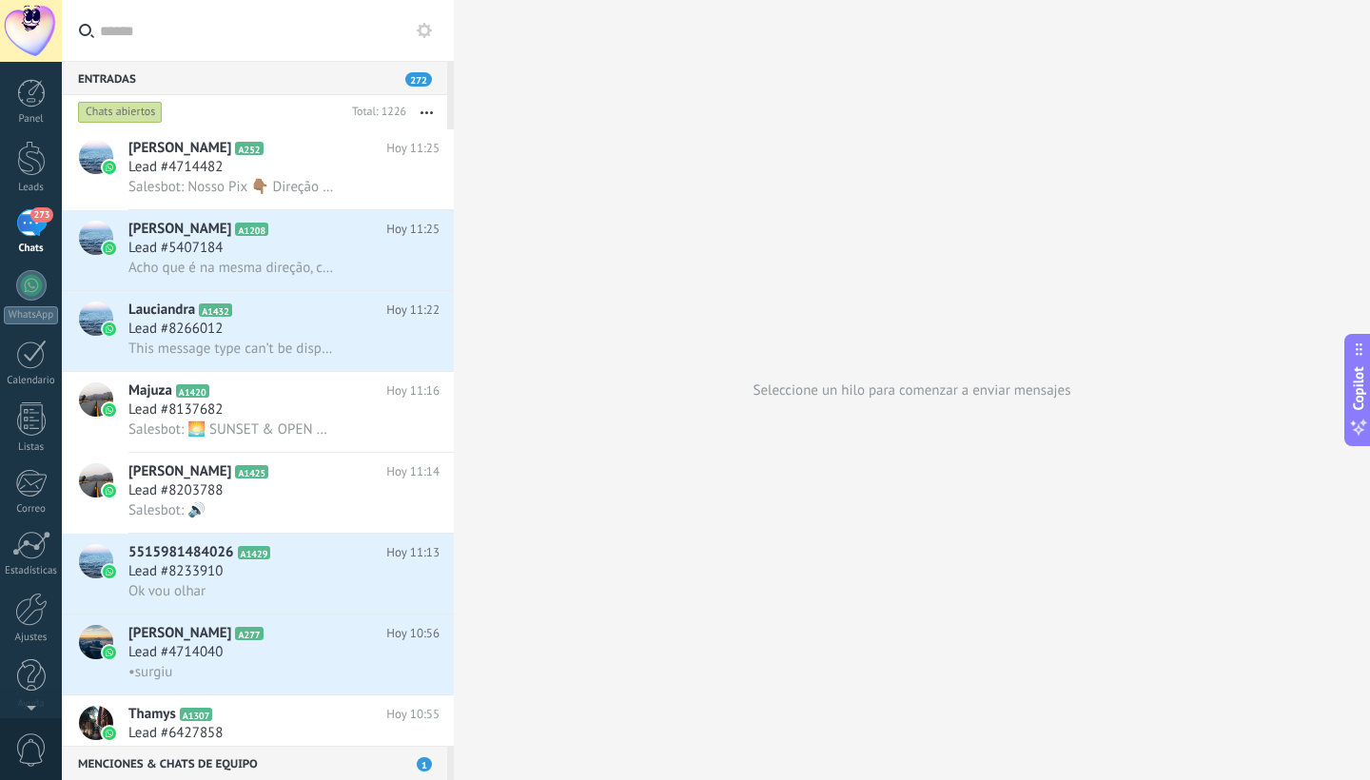
click at [422, 37] on icon at bounding box center [424, 30] width 15 height 15
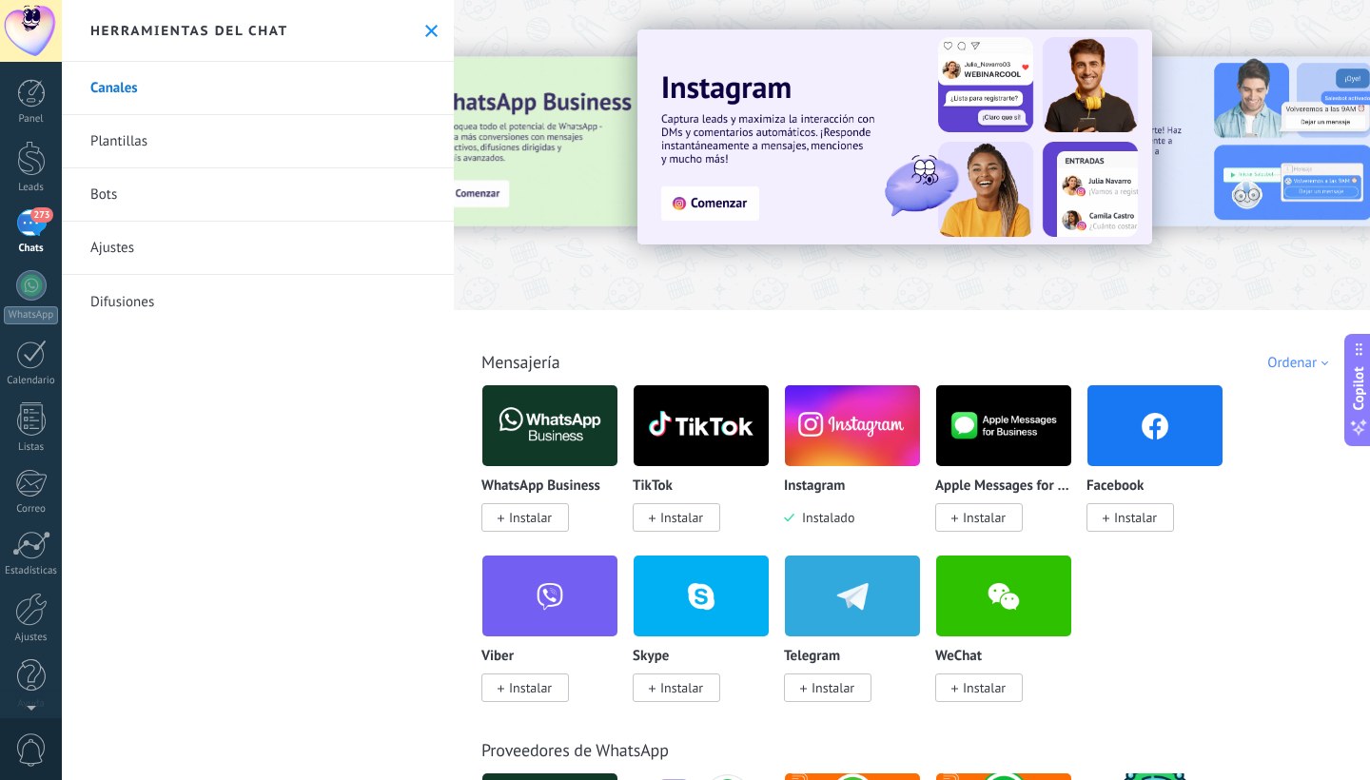
click at [147, 89] on link "Canales" at bounding box center [258, 88] width 392 height 53
click at [127, 312] on link "Difusiones" at bounding box center [258, 301] width 392 height 53
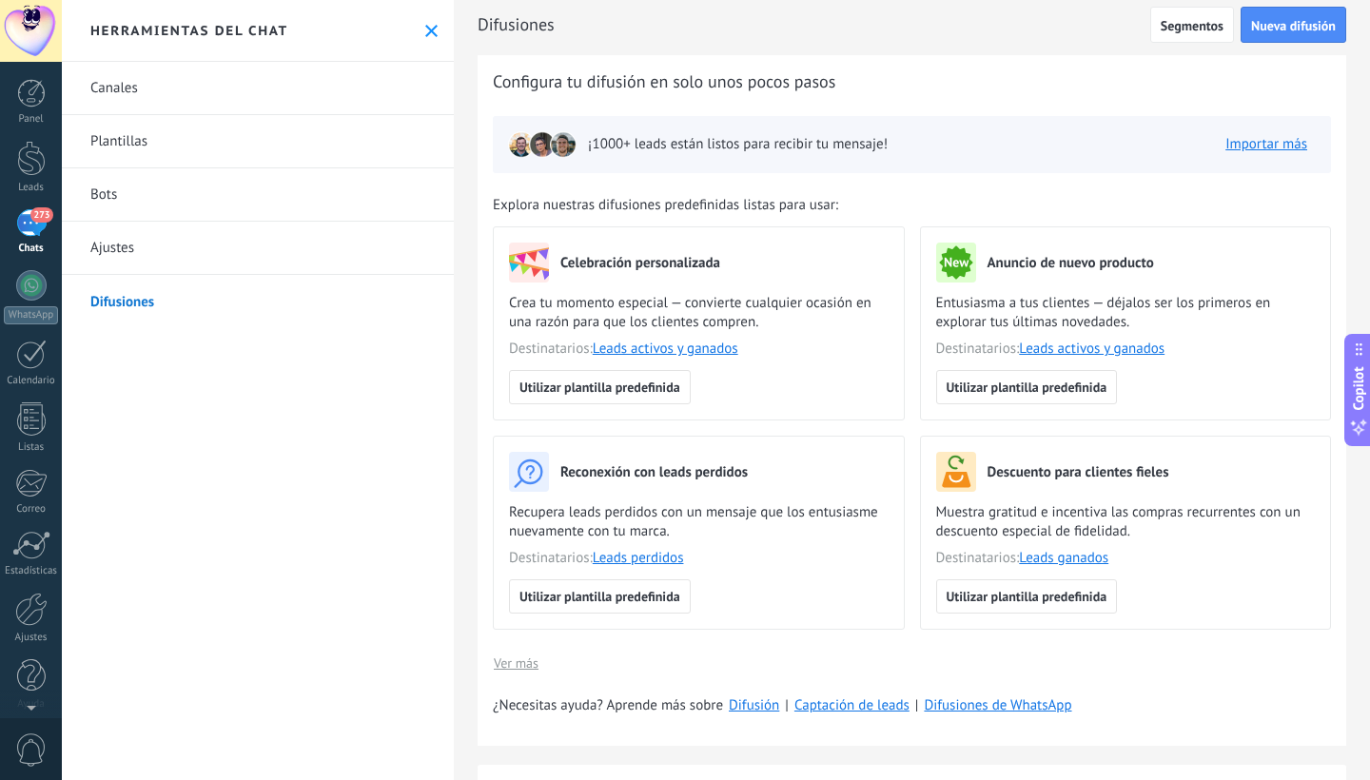
click at [208, 258] on link "Ajustes" at bounding box center [258, 248] width 392 height 53
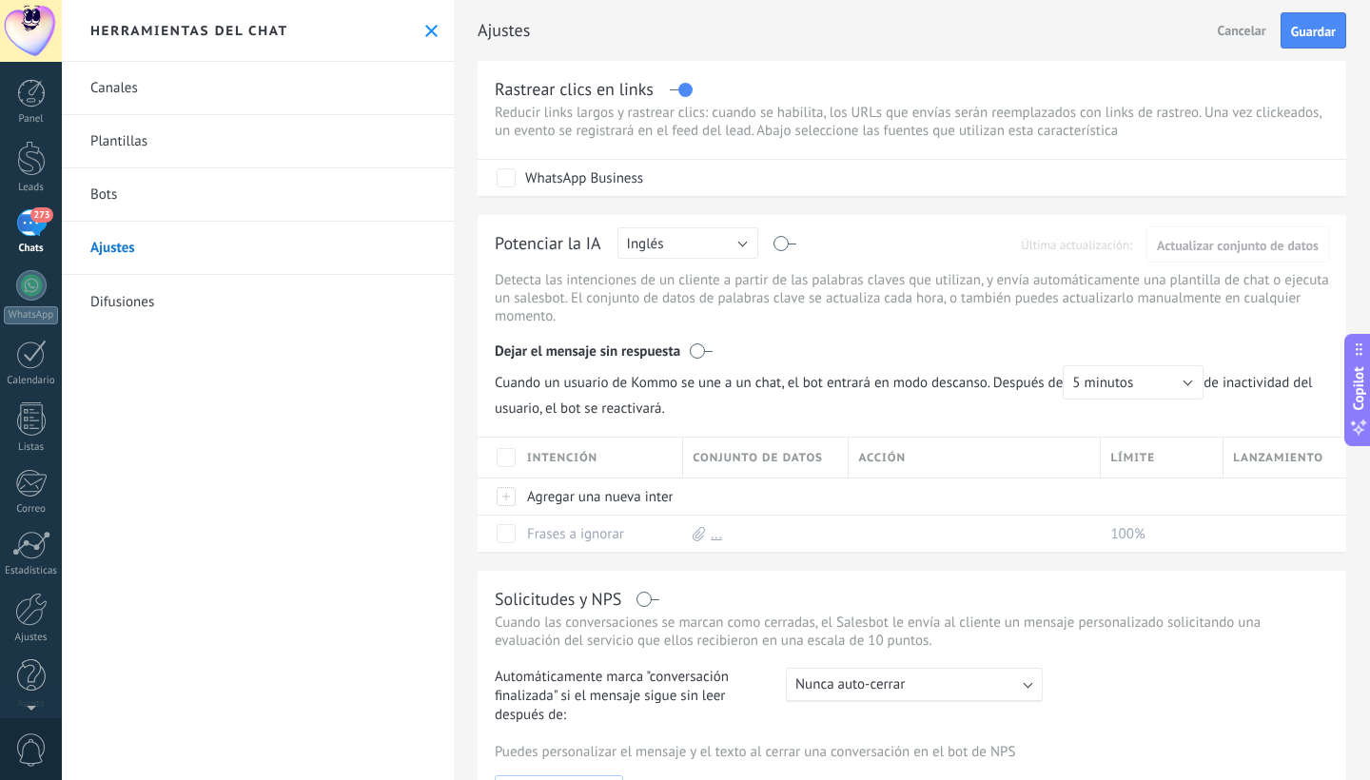
click at [676, 82] on div at bounding box center [681, 81] width 22 height 1
click at [682, 90] on label at bounding box center [681, 89] width 22 height 1
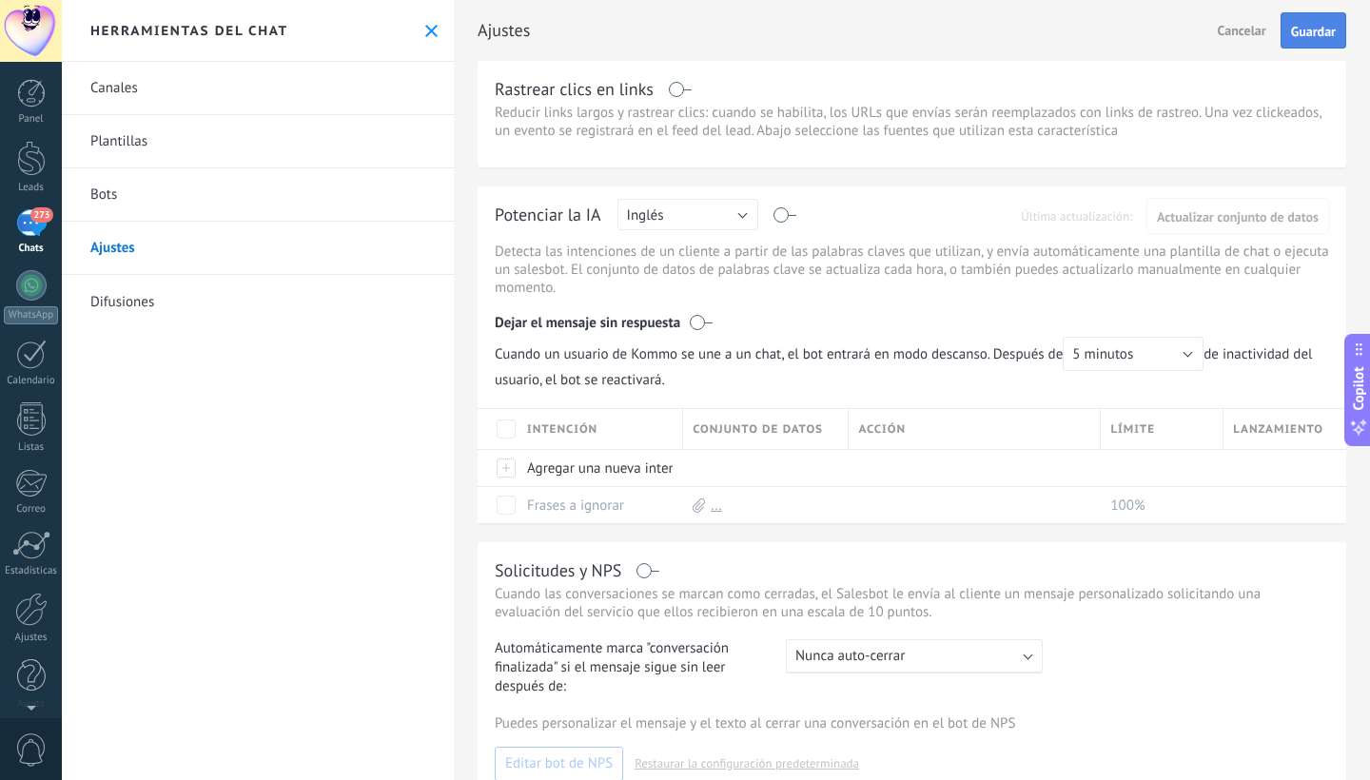
click at [1315, 35] on span "Guardar" at bounding box center [1313, 31] width 45 height 13
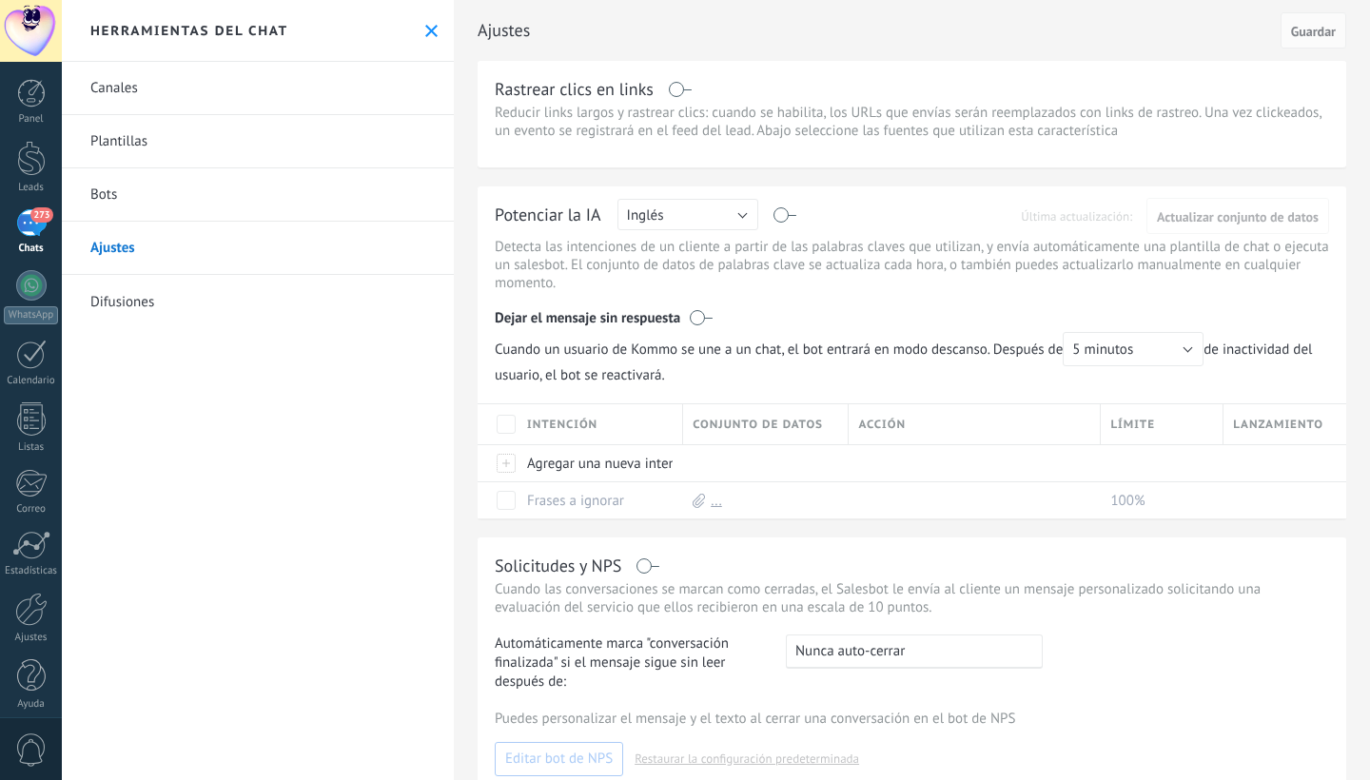
click at [35, 223] on div "273" at bounding box center [31, 223] width 30 height 28
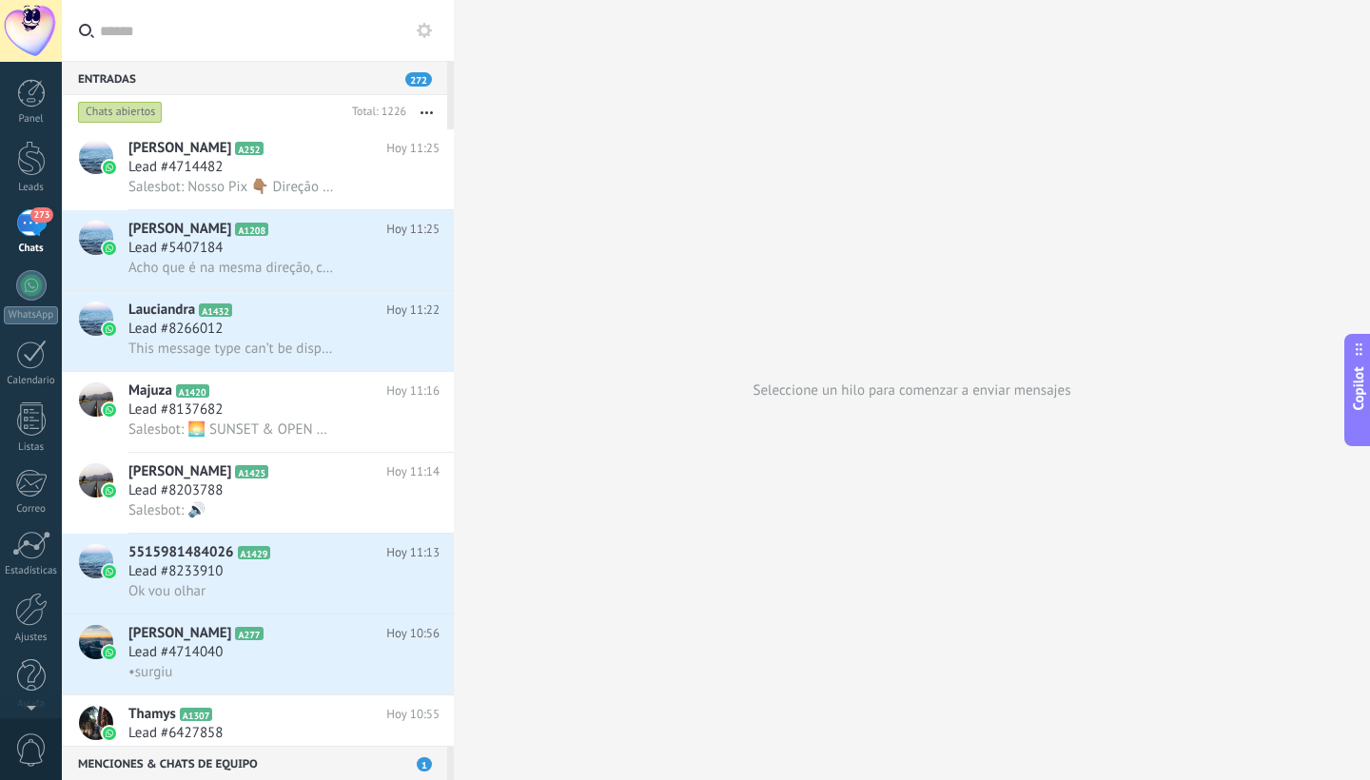
click at [424, 765] on span "1" at bounding box center [424, 764] width 15 height 14
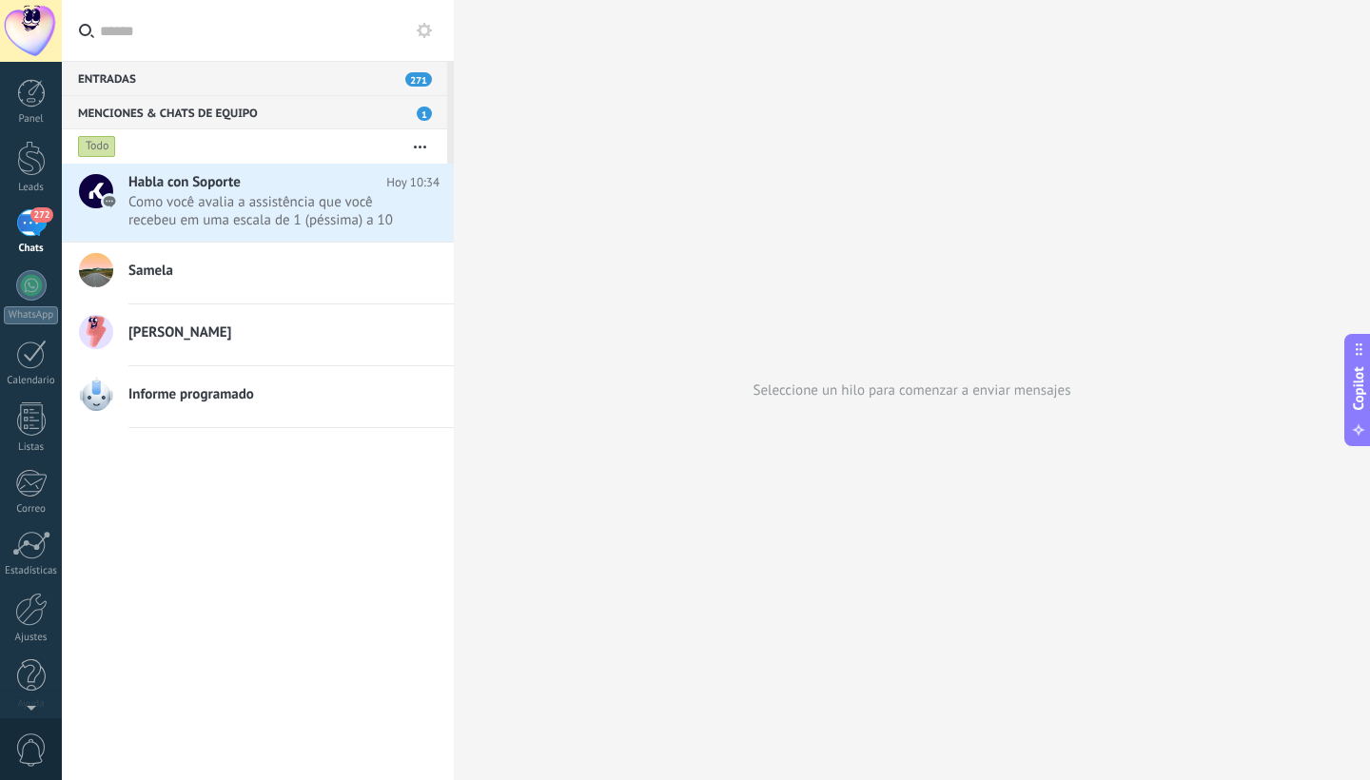
click at [421, 77] on span "271" at bounding box center [418, 79] width 27 height 14
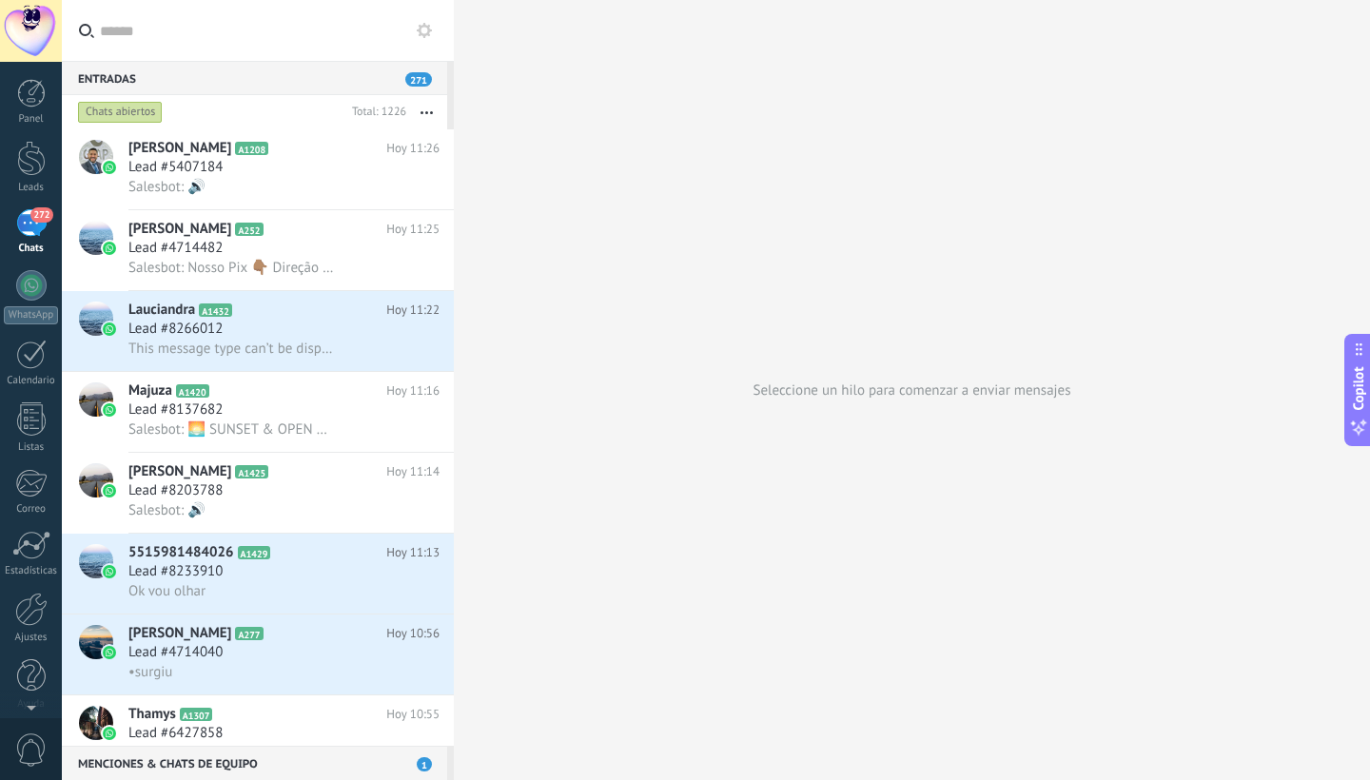
click at [427, 114] on button "button" at bounding box center [426, 112] width 41 height 34
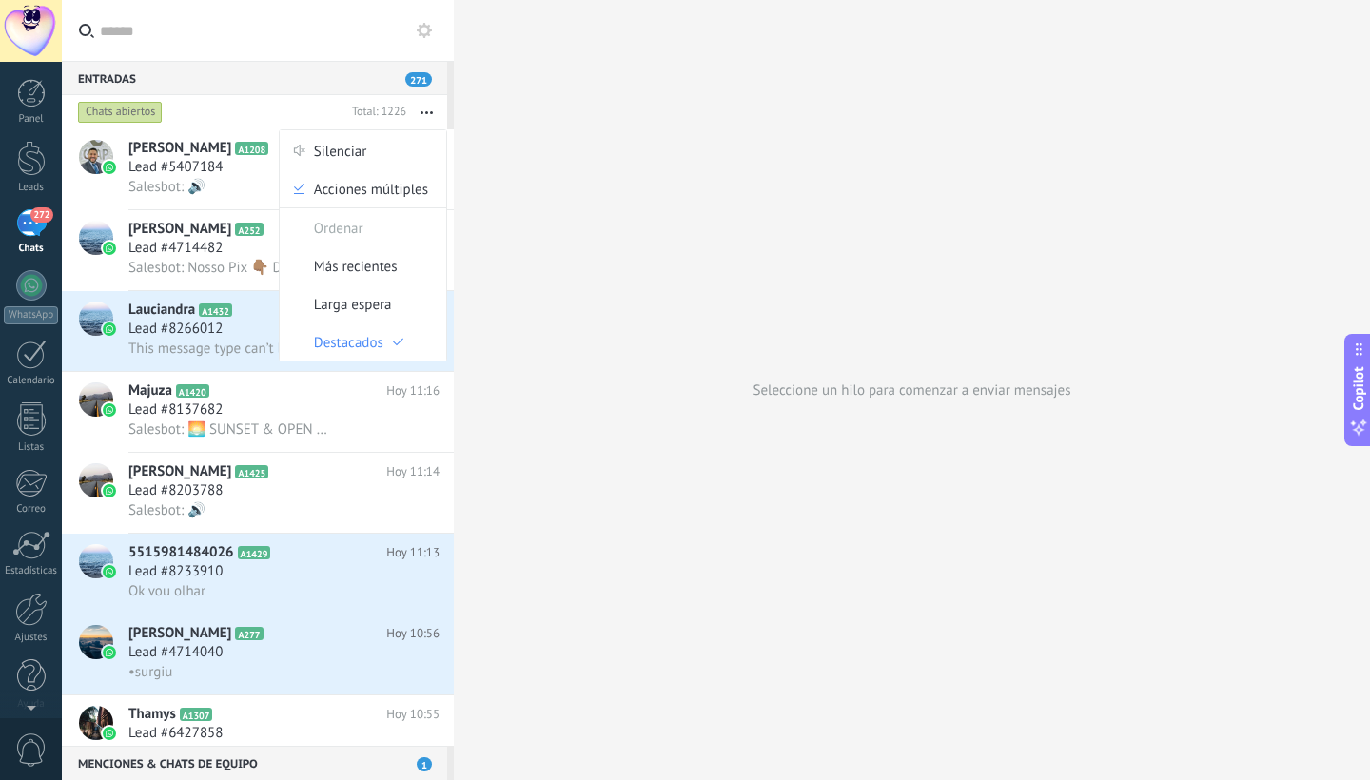
click at [420, 27] on use at bounding box center [424, 30] width 15 height 15
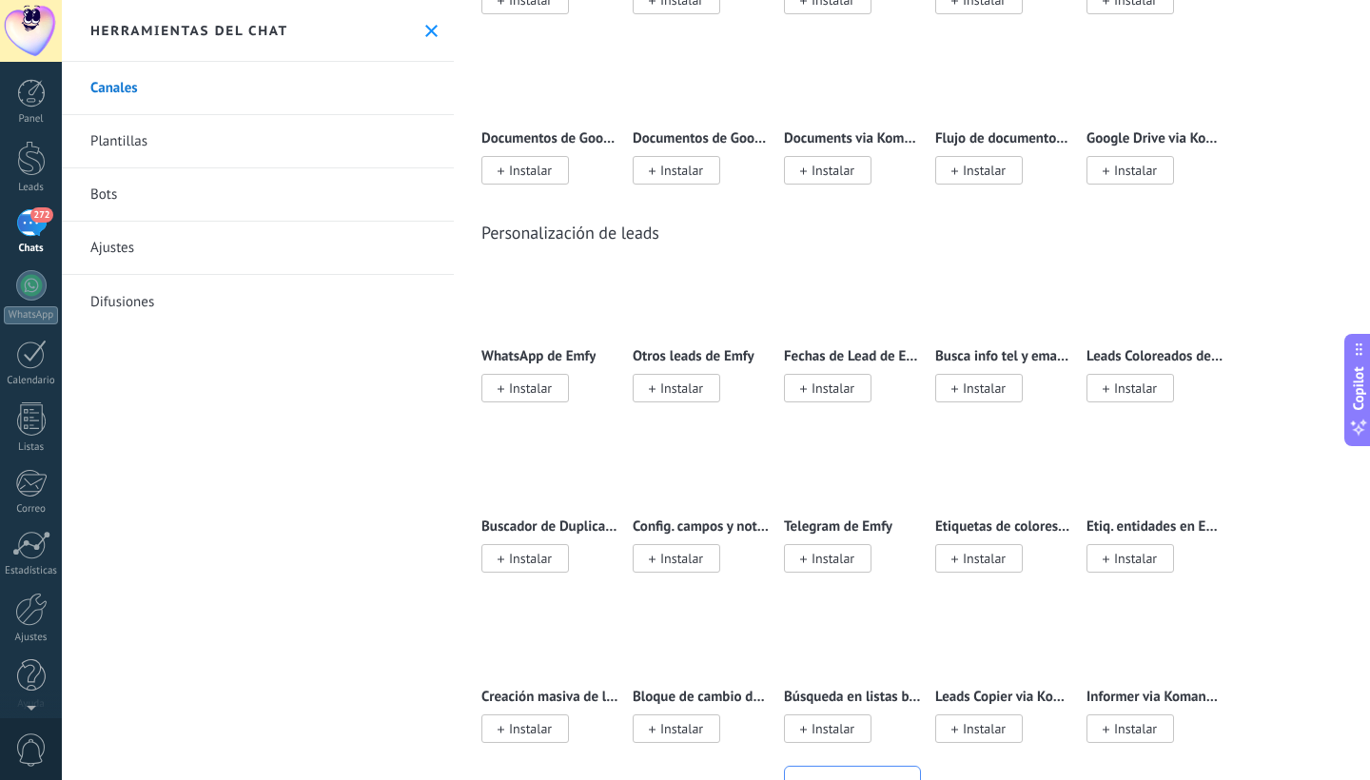
scroll to position [6460, 0]
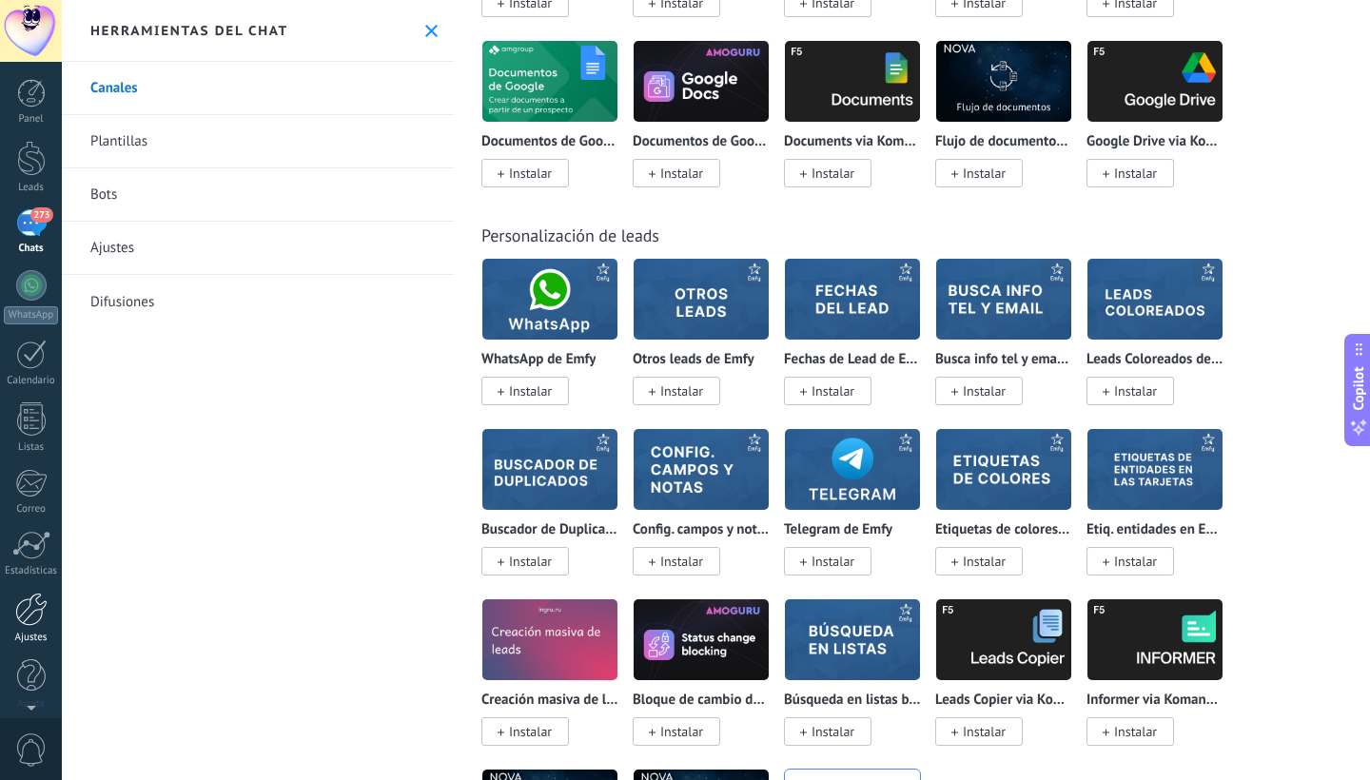
click at [30, 617] on div at bounding box center [31, 609] width 32 height 33
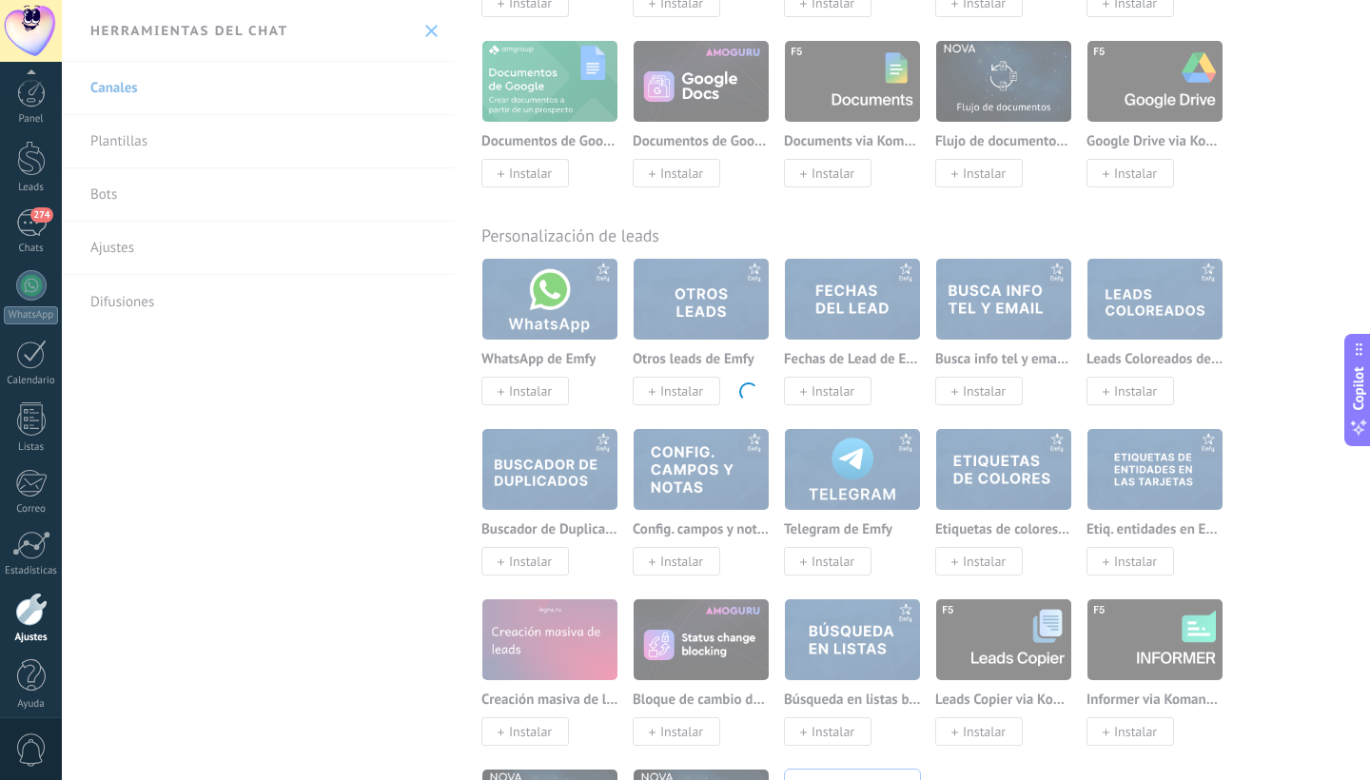
scroll to position [11, 0]
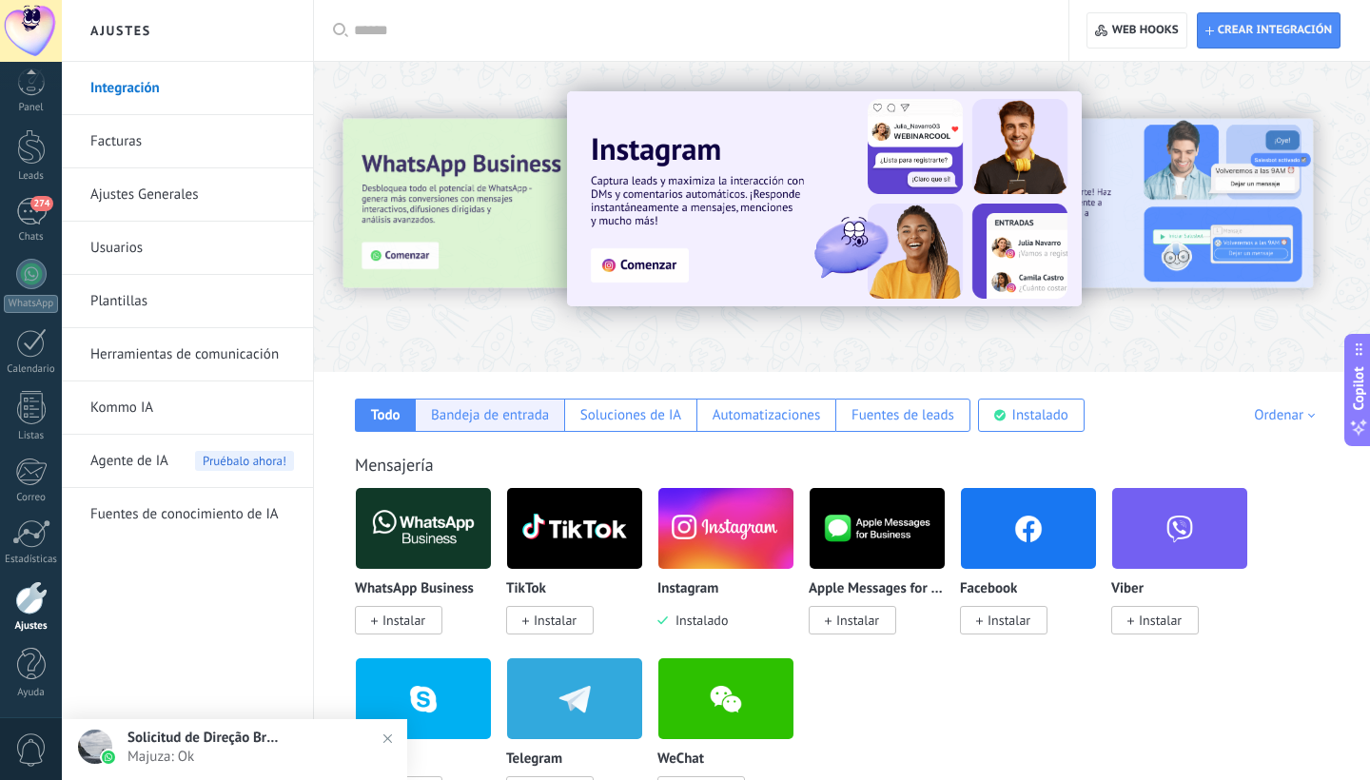
click at [518, 421] on div "Bandeja de entrada" at bounding box center [490, 415] width 118 height 18
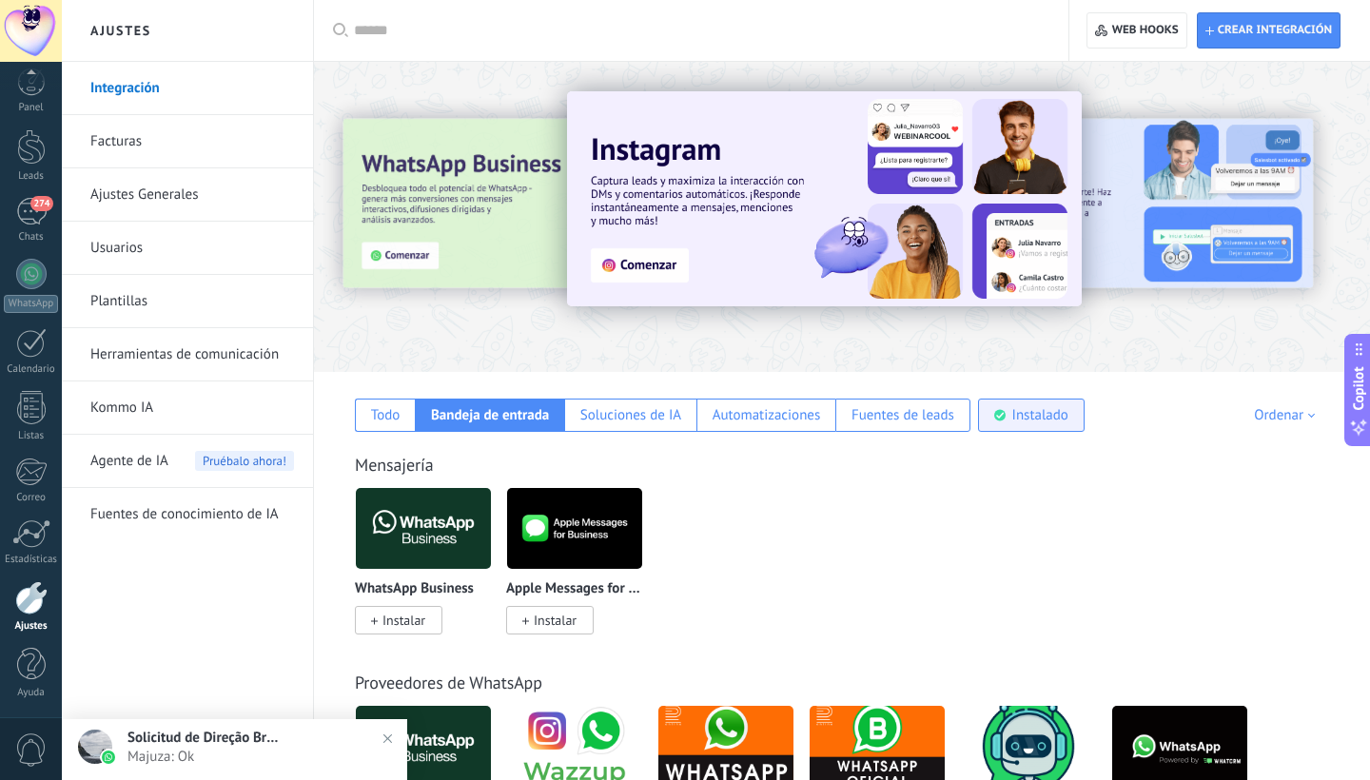
click at [1023, 418] on div "Instalado" at bounding box center [1040, 415] width 56 height 18
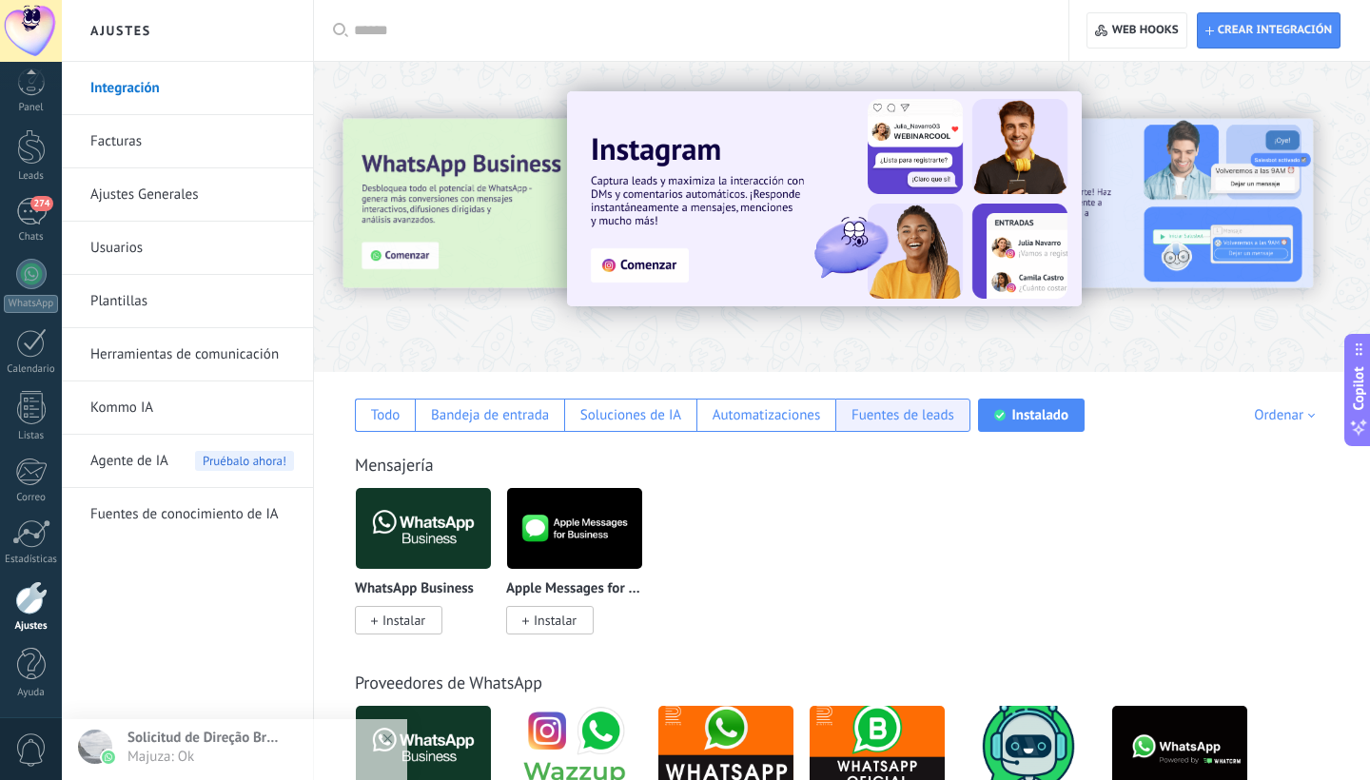
click at [933, 414] on div "Fuentes de leads" at bounding box center [903, 415] width 103 height 18
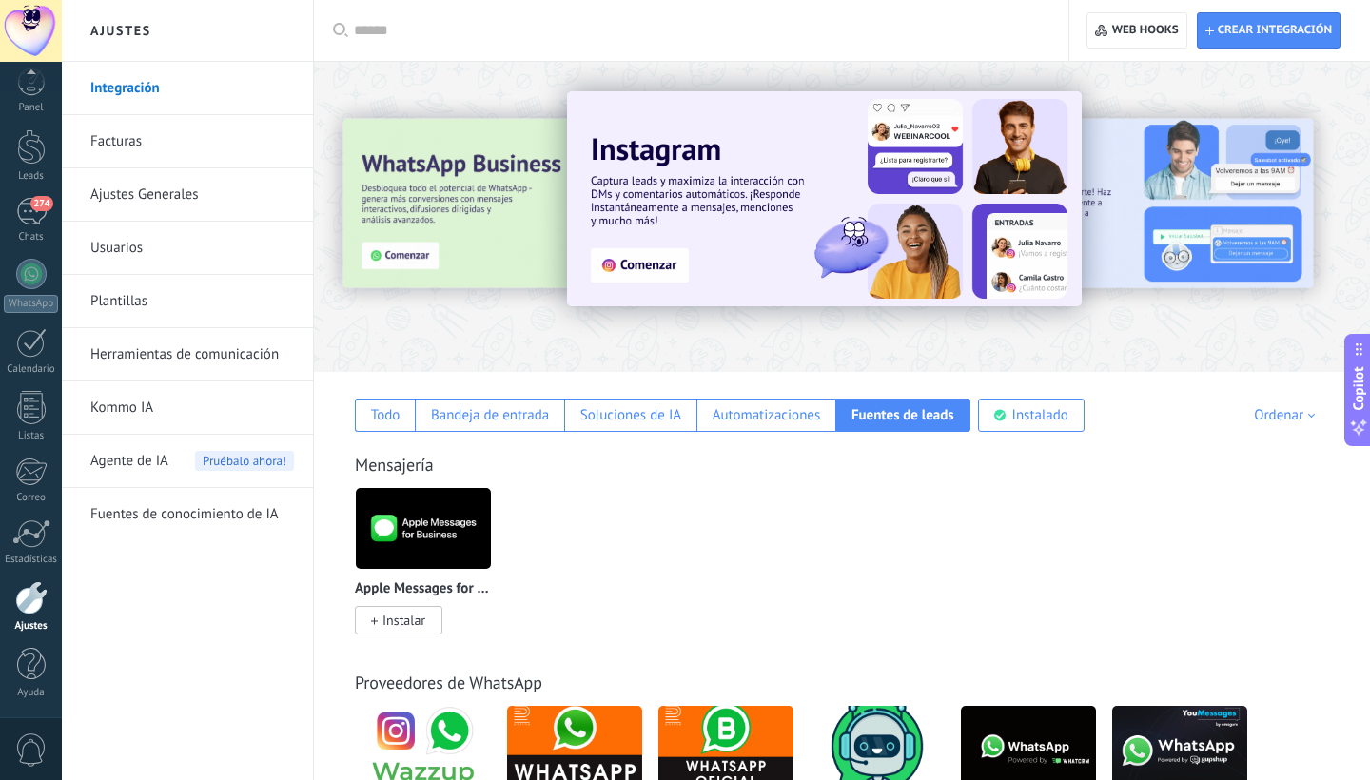
click at [1296, 419] on div "Ordenar" at bounding box center [1288, 415] width 68 height 18
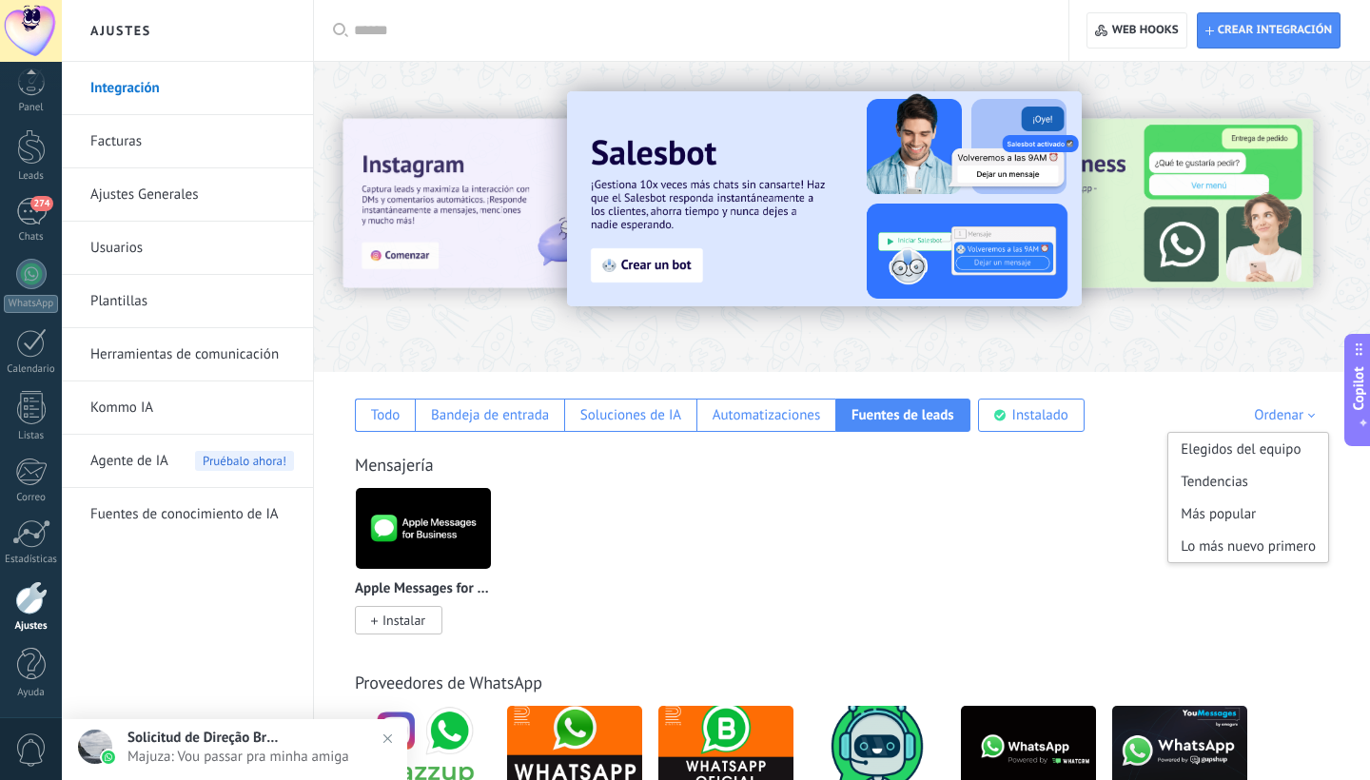
click at [1025, 517] on div "Apple Messages for Business Instalar" at bounding box center [852, 572] width 994 height 170
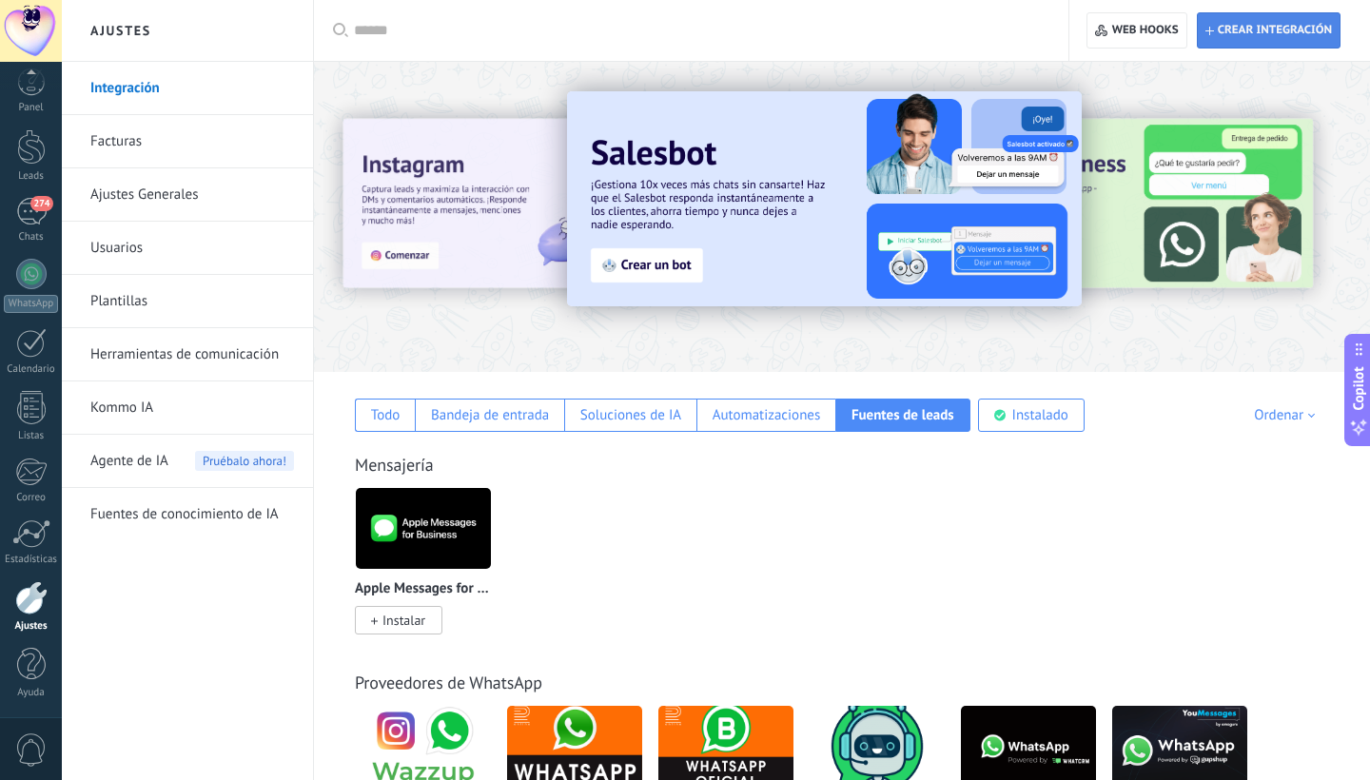
click at [1283, 24] on span "Crear integración" at bounding box center [1275, 30] width 114 height 15
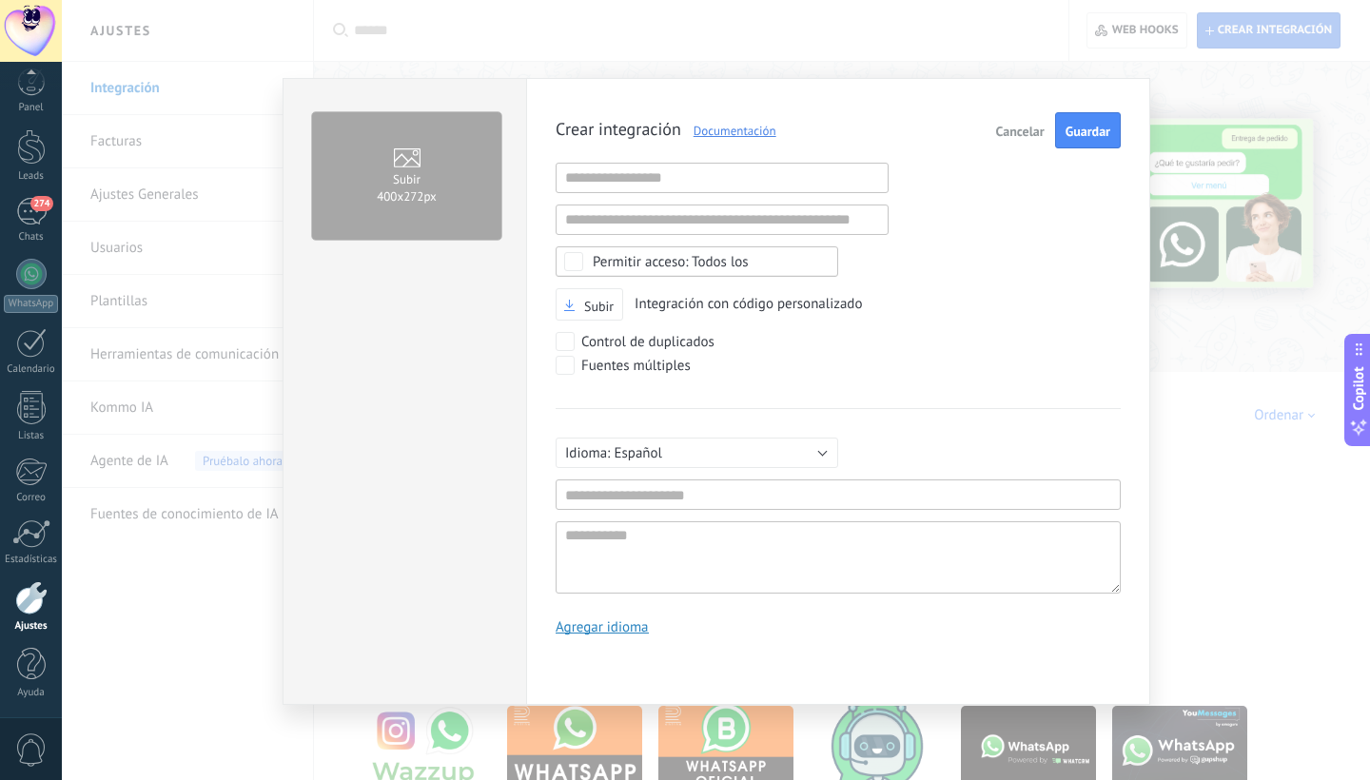
scroll to position [18, 0]
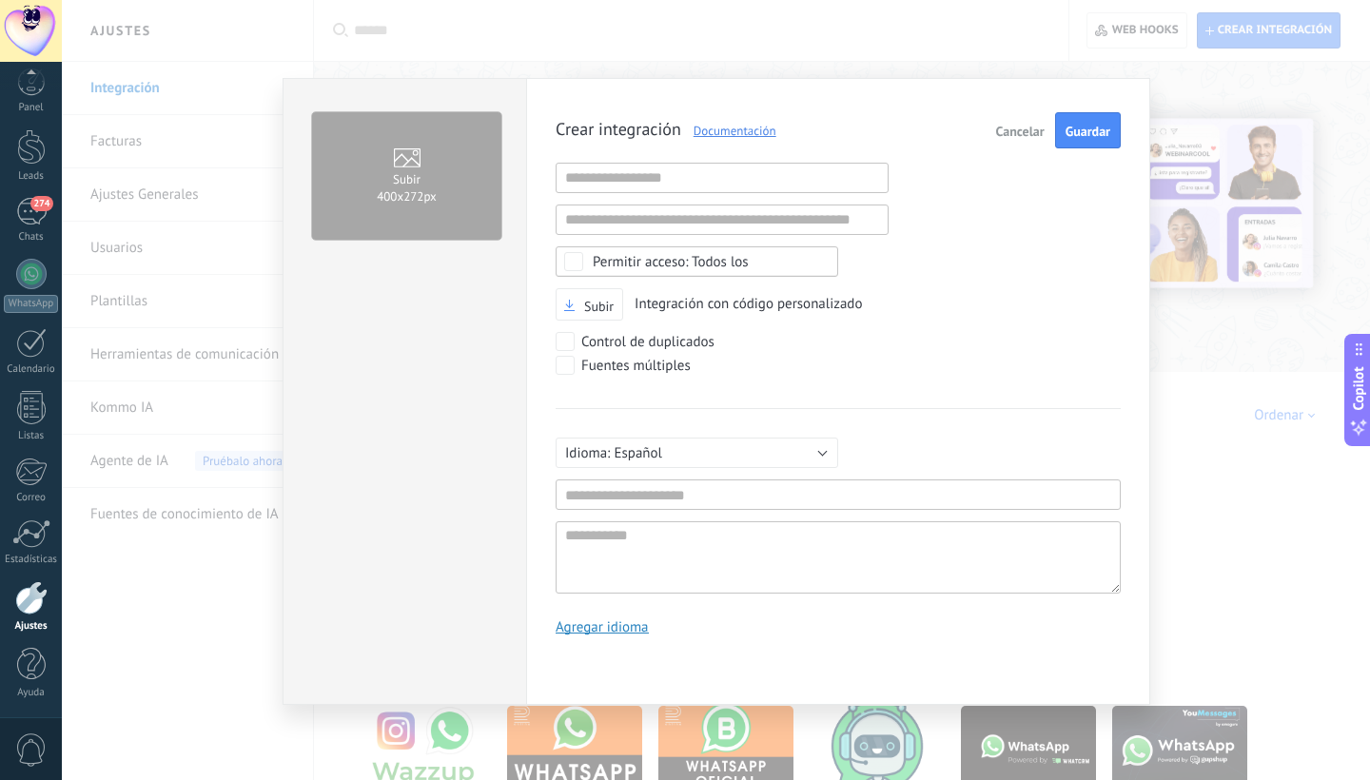
click at [1028, 127] on span "Cancelar" at bounding box center [1020, 131] width 49 height 13
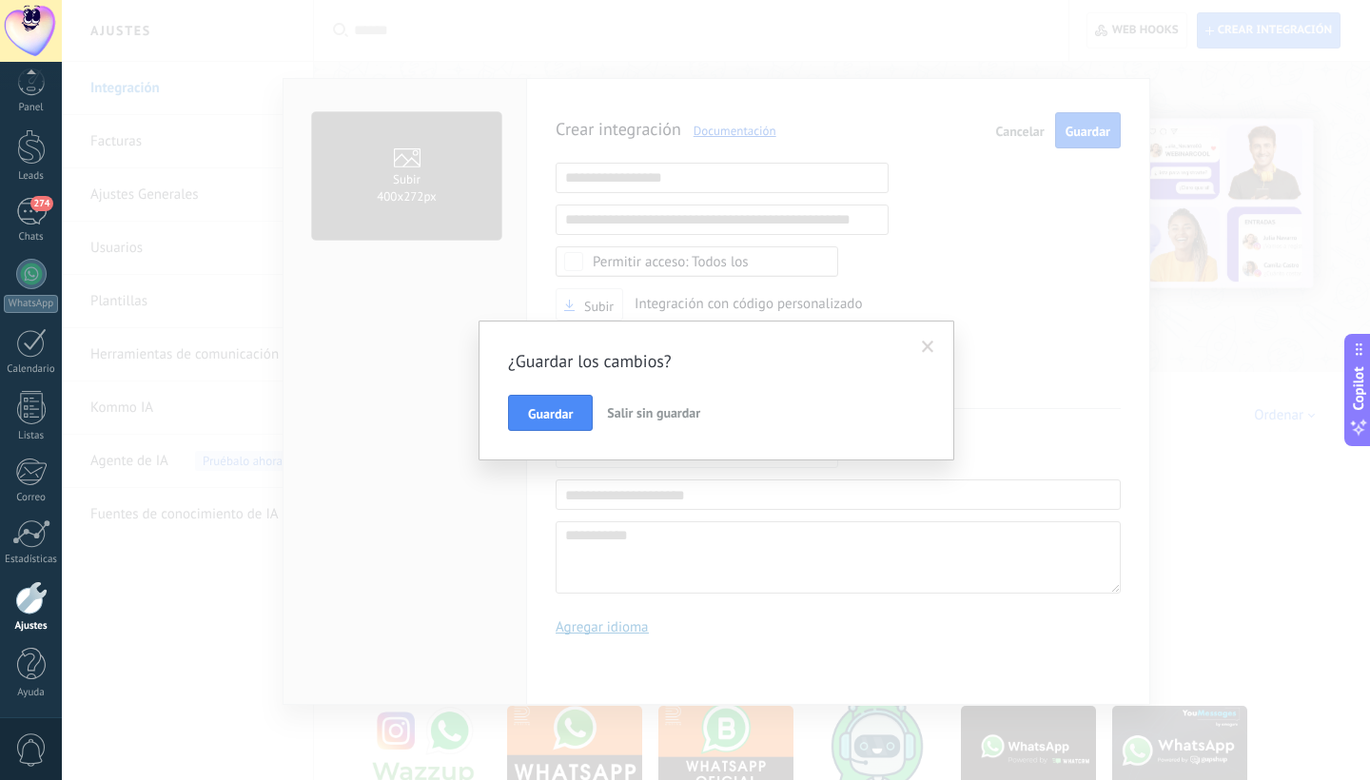
click at [635, 414] on span "Salir sin guardar" at bounding box center [653, 412] width 93 height 17
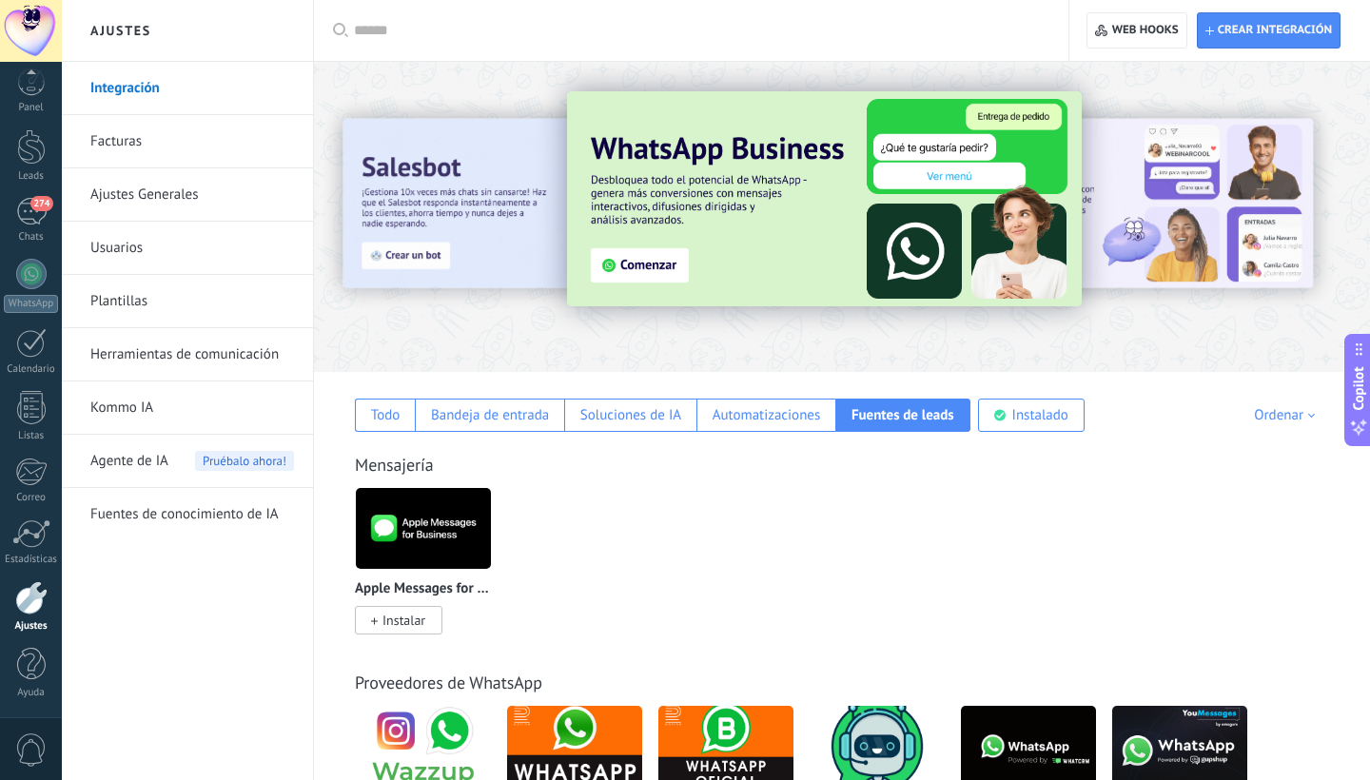
scroll to position [3, 0]
click at [28, 36] on div at bounding box center [31, 31] width 62 height 62
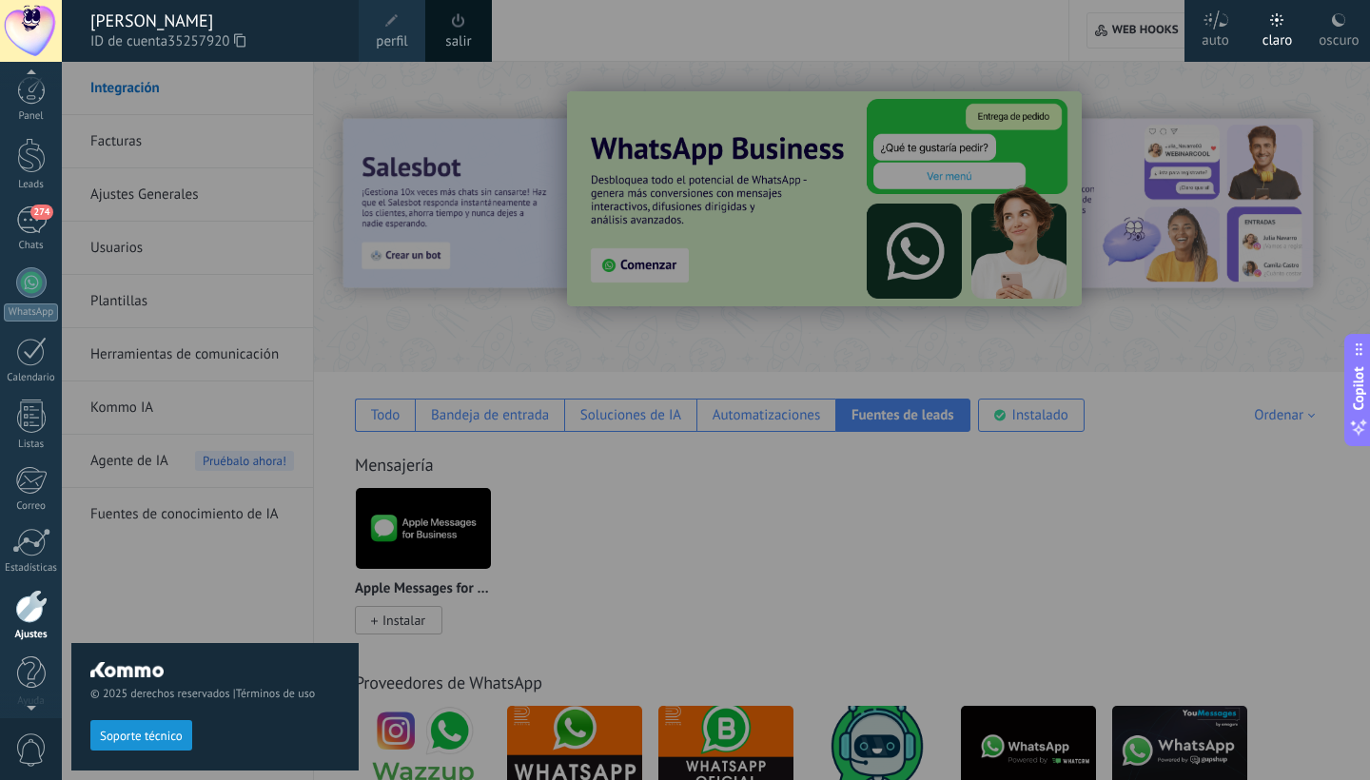
scroll to position [0, 0]
click at [398, 23] on span at bounding box center [391, 20] width 13 height 13
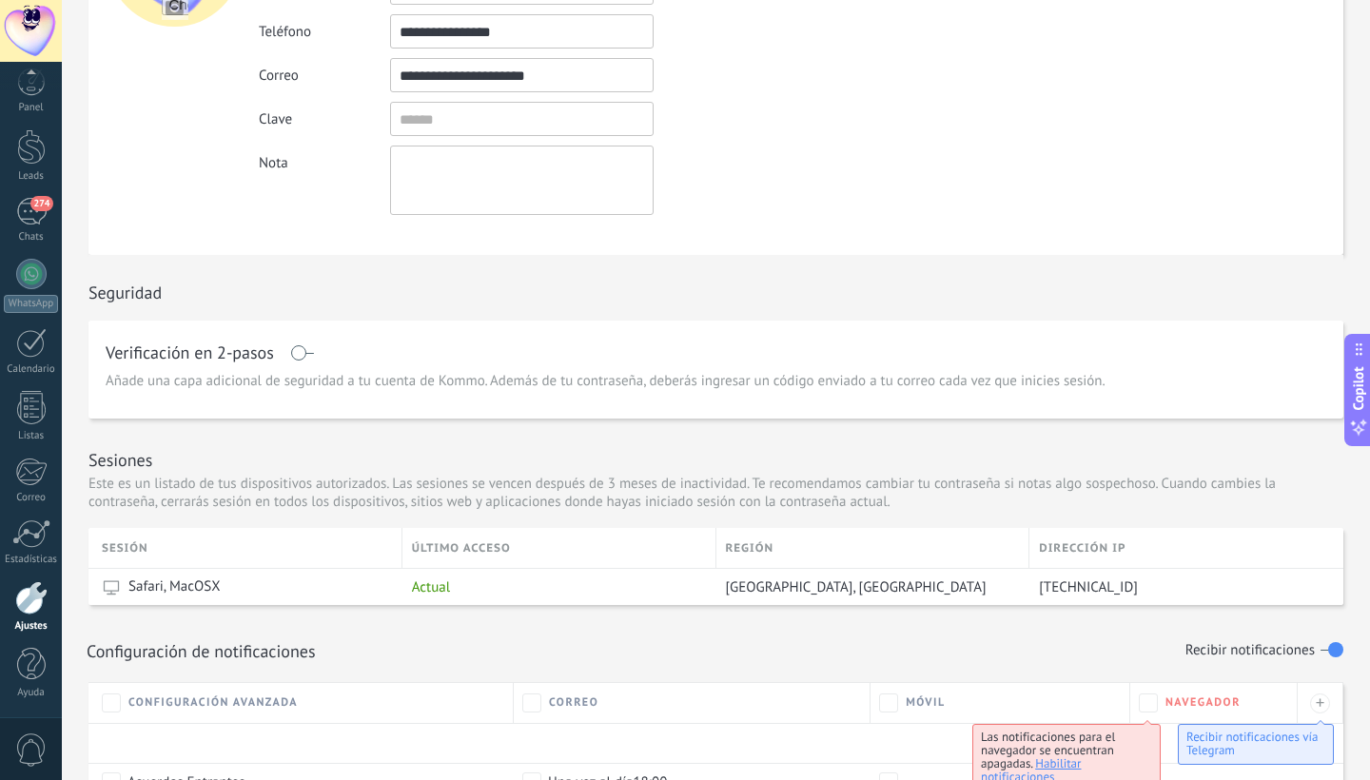
scroll to position [162, 0]
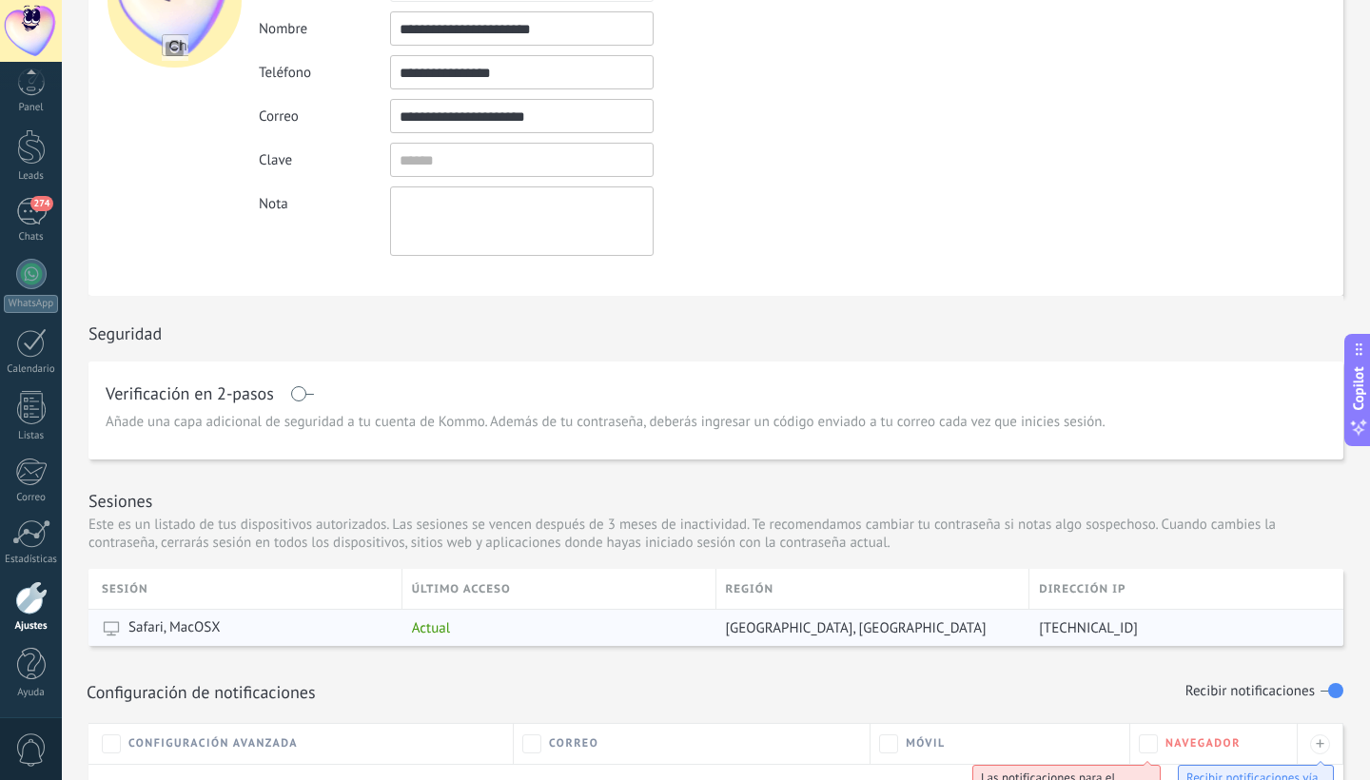
click at [442, 630] on span "Actual" at bounding box center [431, 628] width 38 height 18
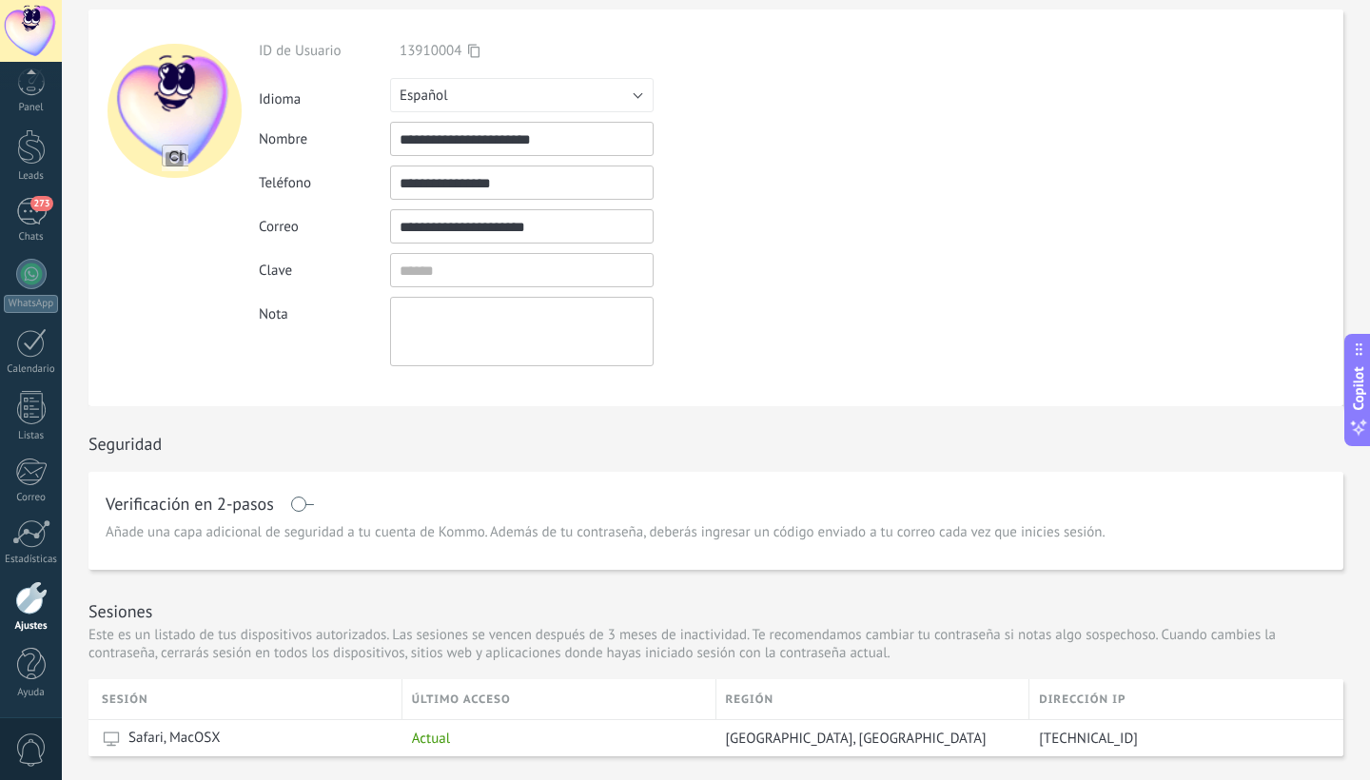
scroll to position [50, 0]
drag, startPoint x: 557, startPoint y: 175, endPoint x: 323, endPoint y: 172, distance: 234.1
type input "**********"
click at [793, 207] on div "**********" at bounding box center [566, 205] width 615 height 324
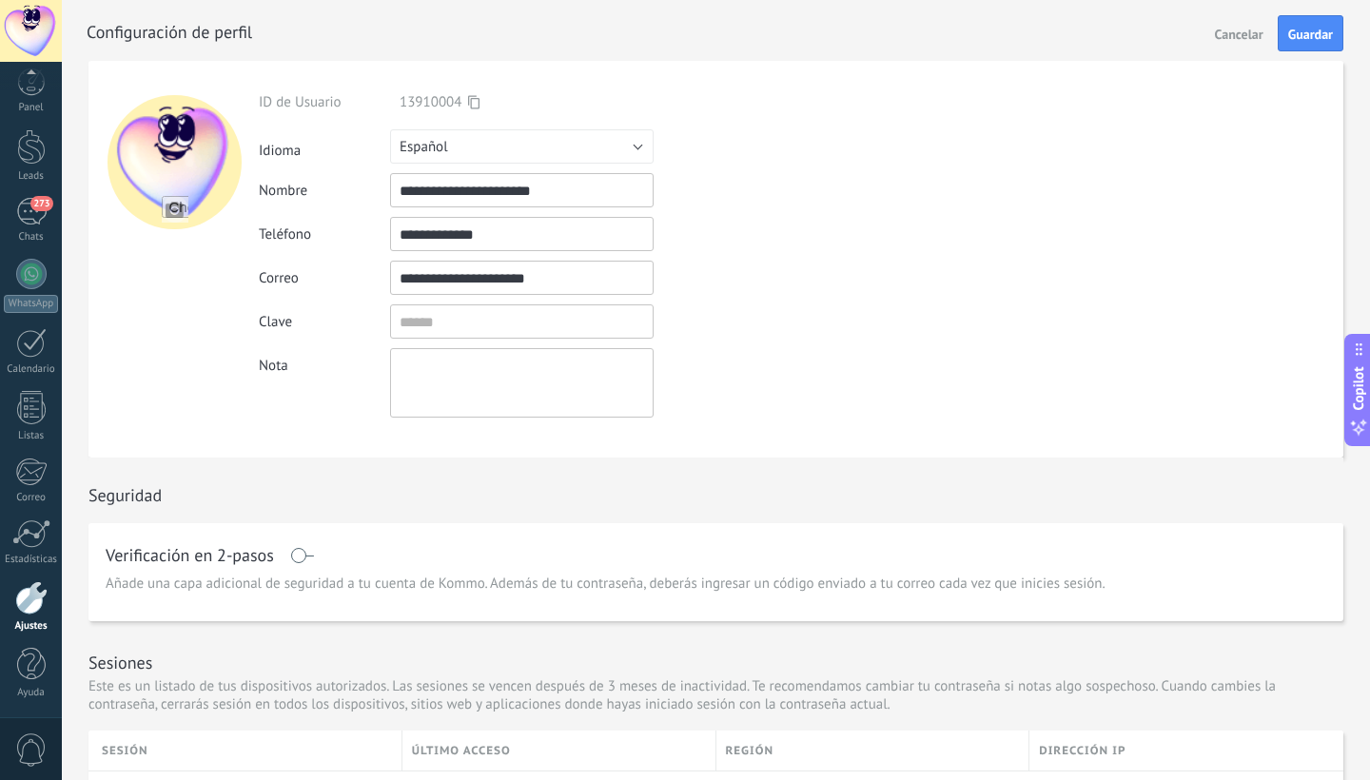
scroll to position [0, 0]
click at [1321, 33] on span "Guardar" at bounding box center [1310, 34] width 45 height 13
click at [35, 348] on div at bounding box center [31, 342] width 30 height 29
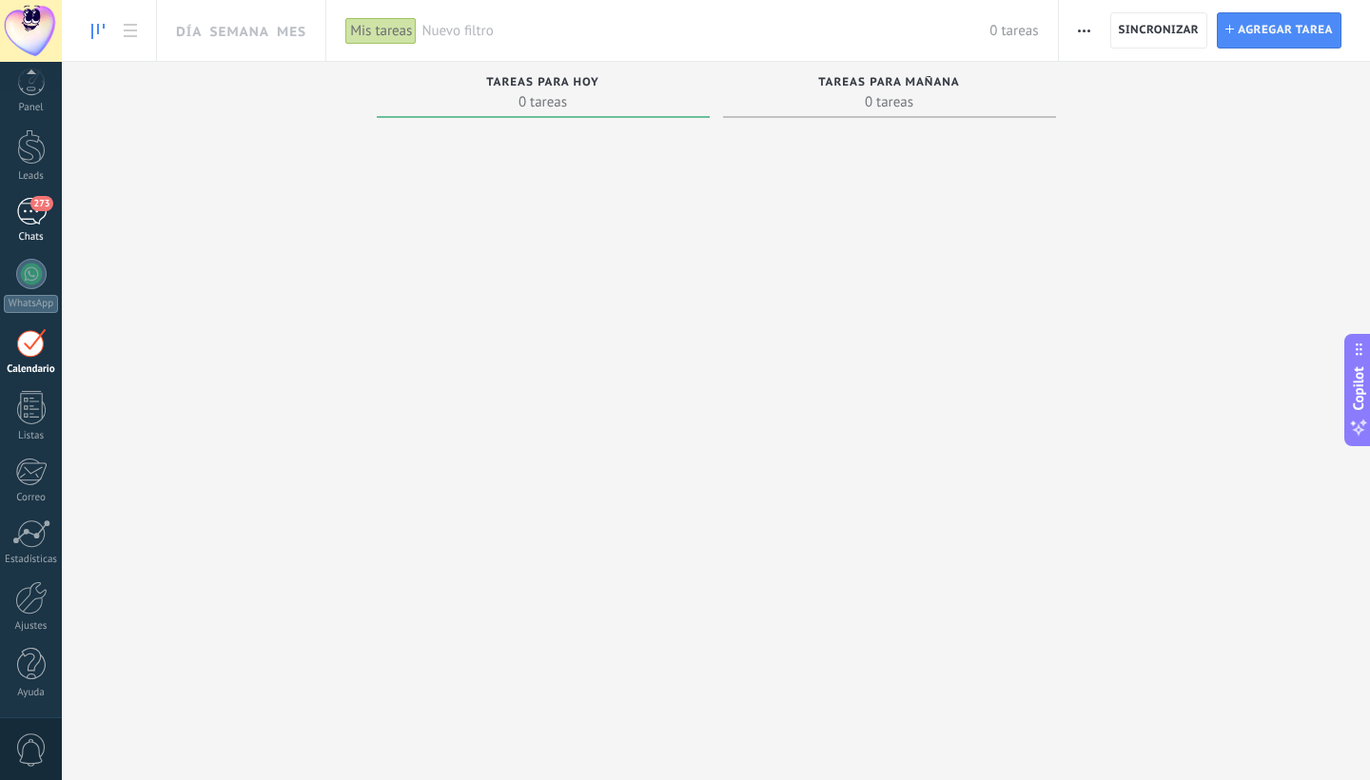
click at [25, 212] on div "273" at bounding box center [31, 212] width 30 height 28
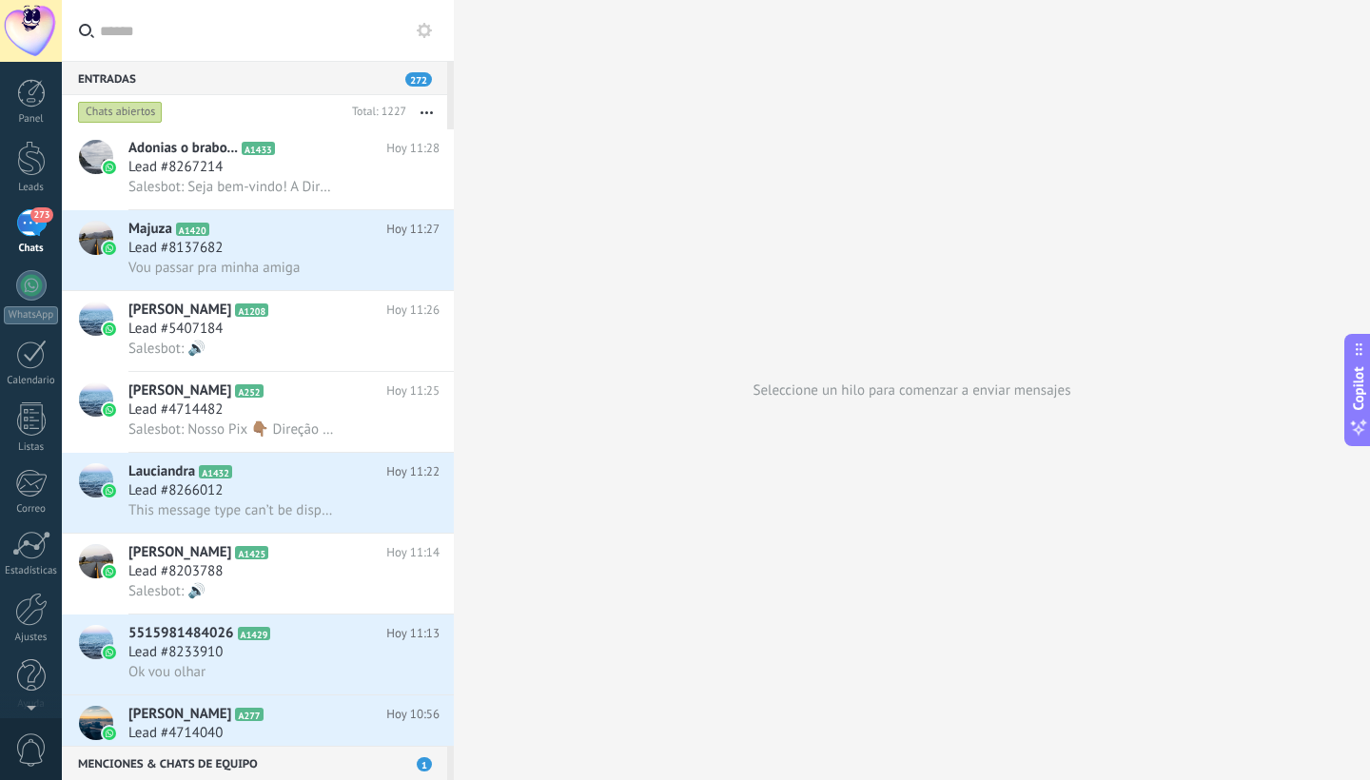
click at [425, 114] on button "button" at bounding box center [426, 112] width 41 height 34
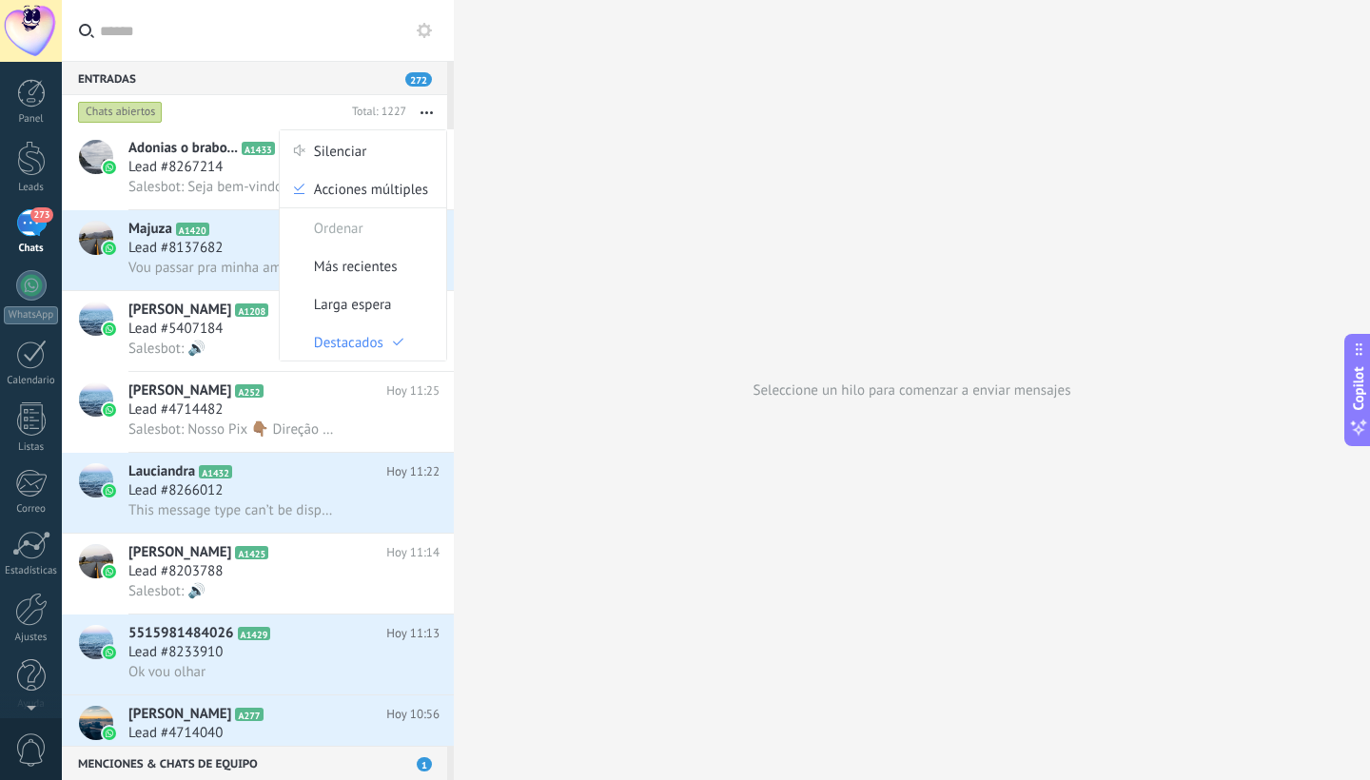
click at [746, 151] on div "Seleccione un hilo para comenzar a enviar mensajes" at bounding box center [912, 390] width 916 height 780
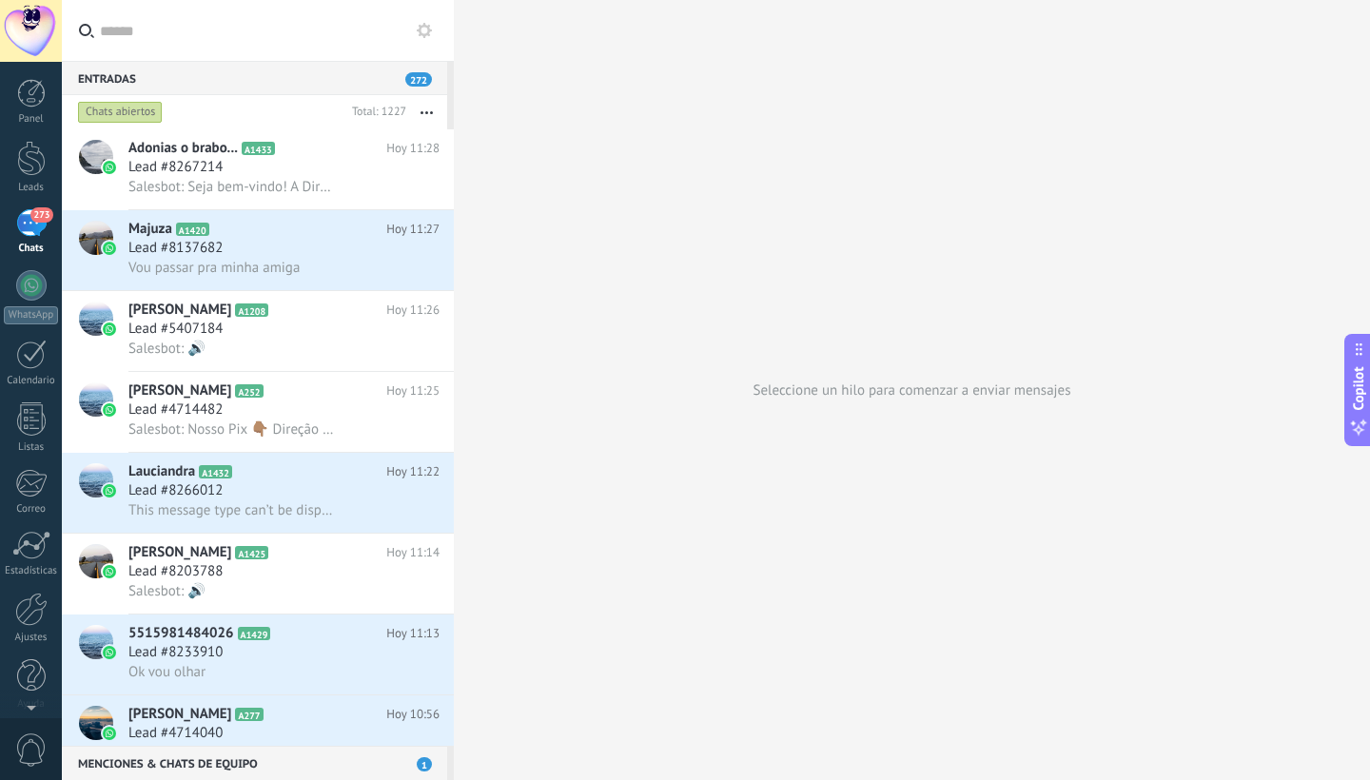
click at [30, 28] on div at bounding box center [31, 31] width 62 height 62
